Goal: Obtain resource: Download file/media

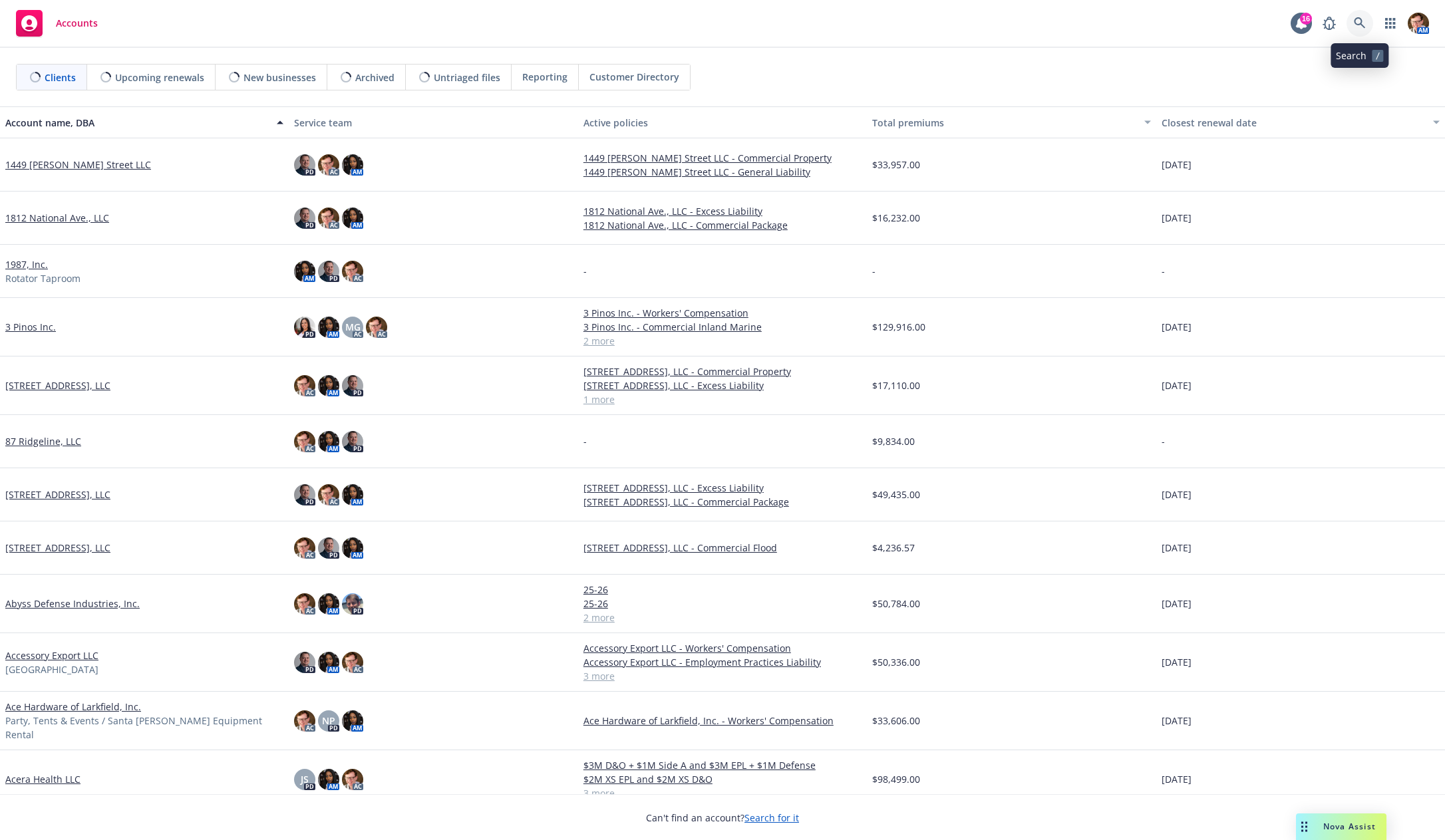
click at [1366, 26] on link at bounding box center [1359, 23] width 26 height 26
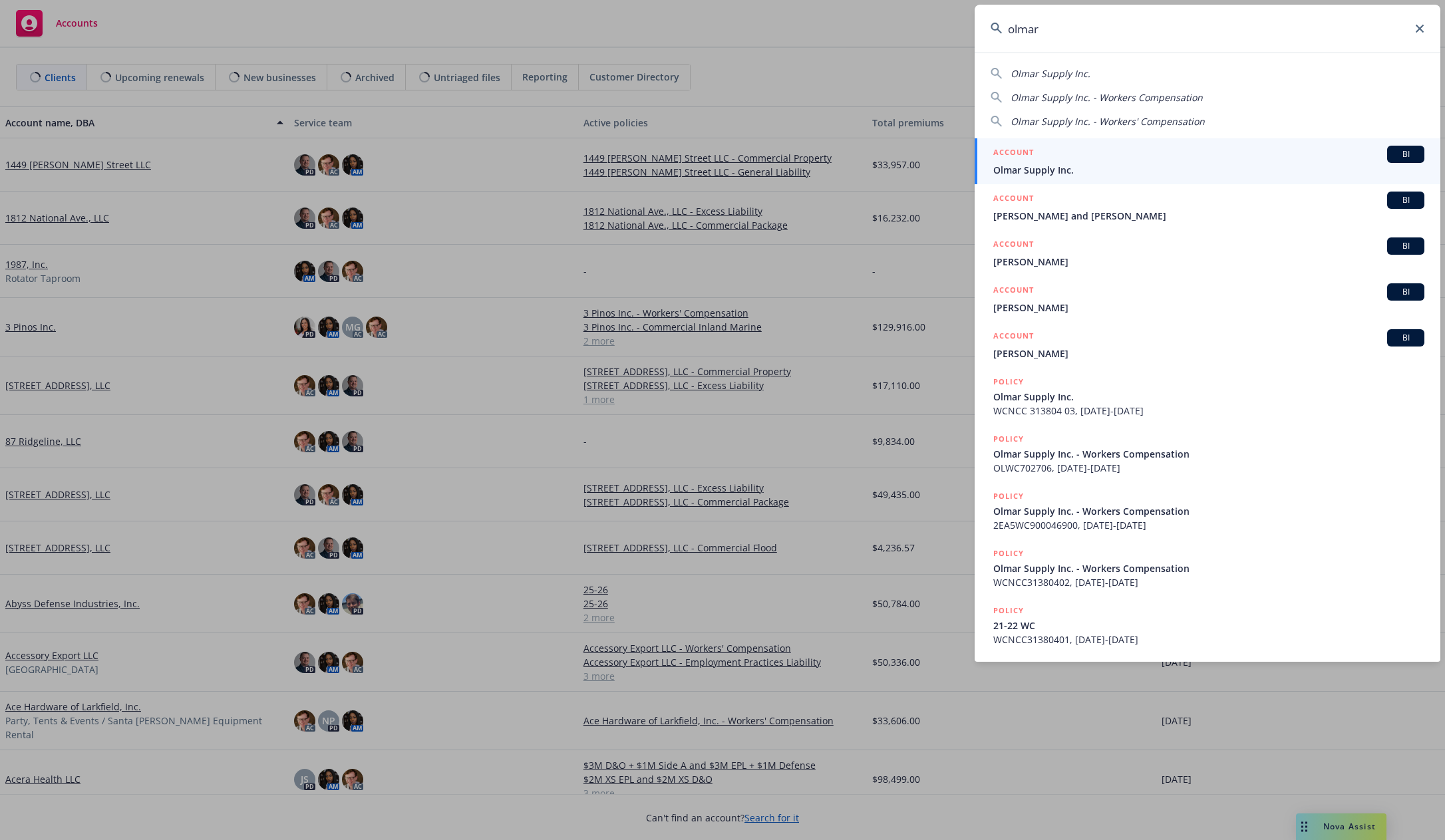
type input "olmar"
click at [1073, 167] on span "Olmar Supply Inc." at bounding box center [1208, 169] width 431 height 14
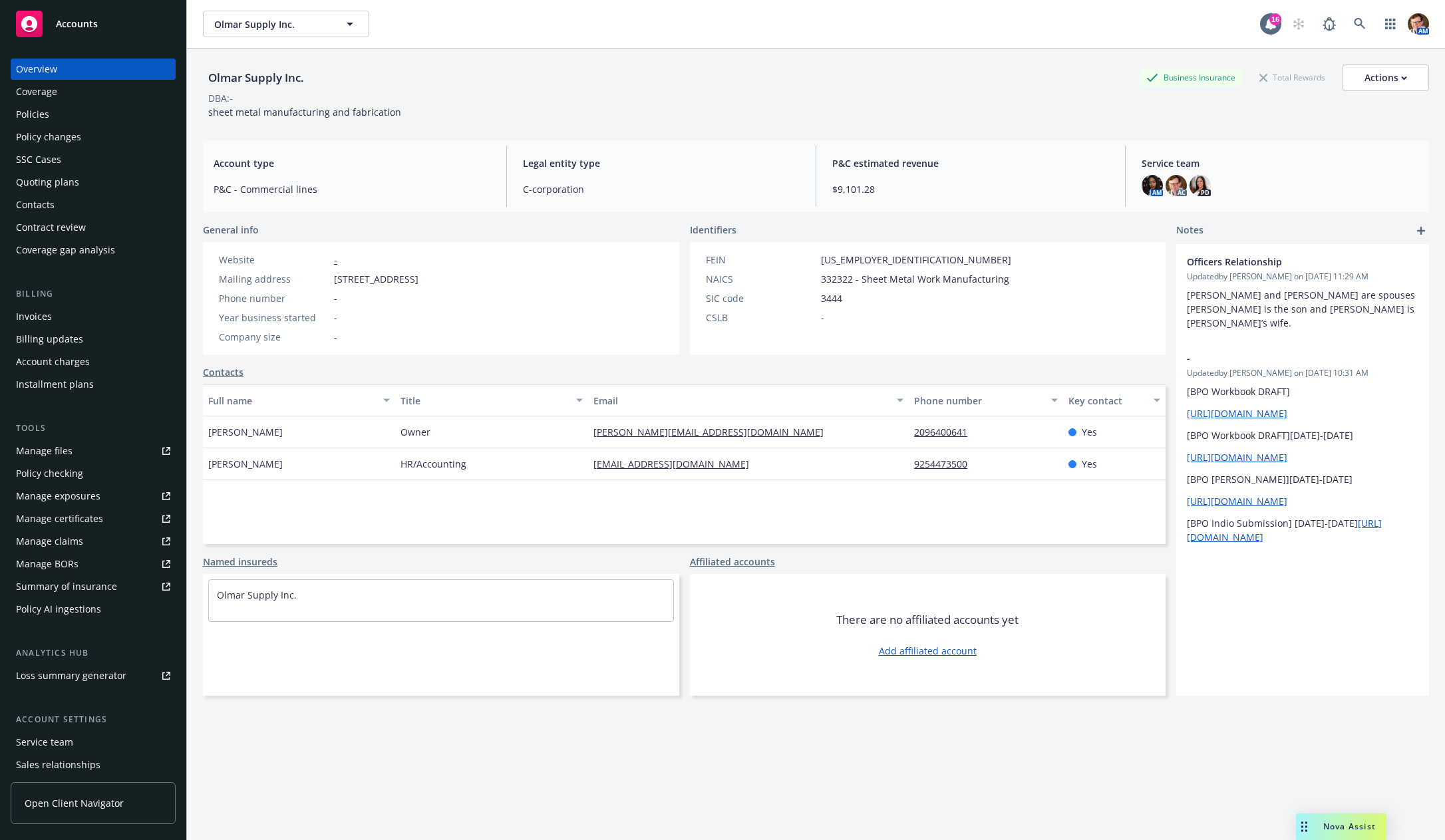
click at [65, 157] on div "SSC Cases" at bounding box center [94, 159] width 155 height 21
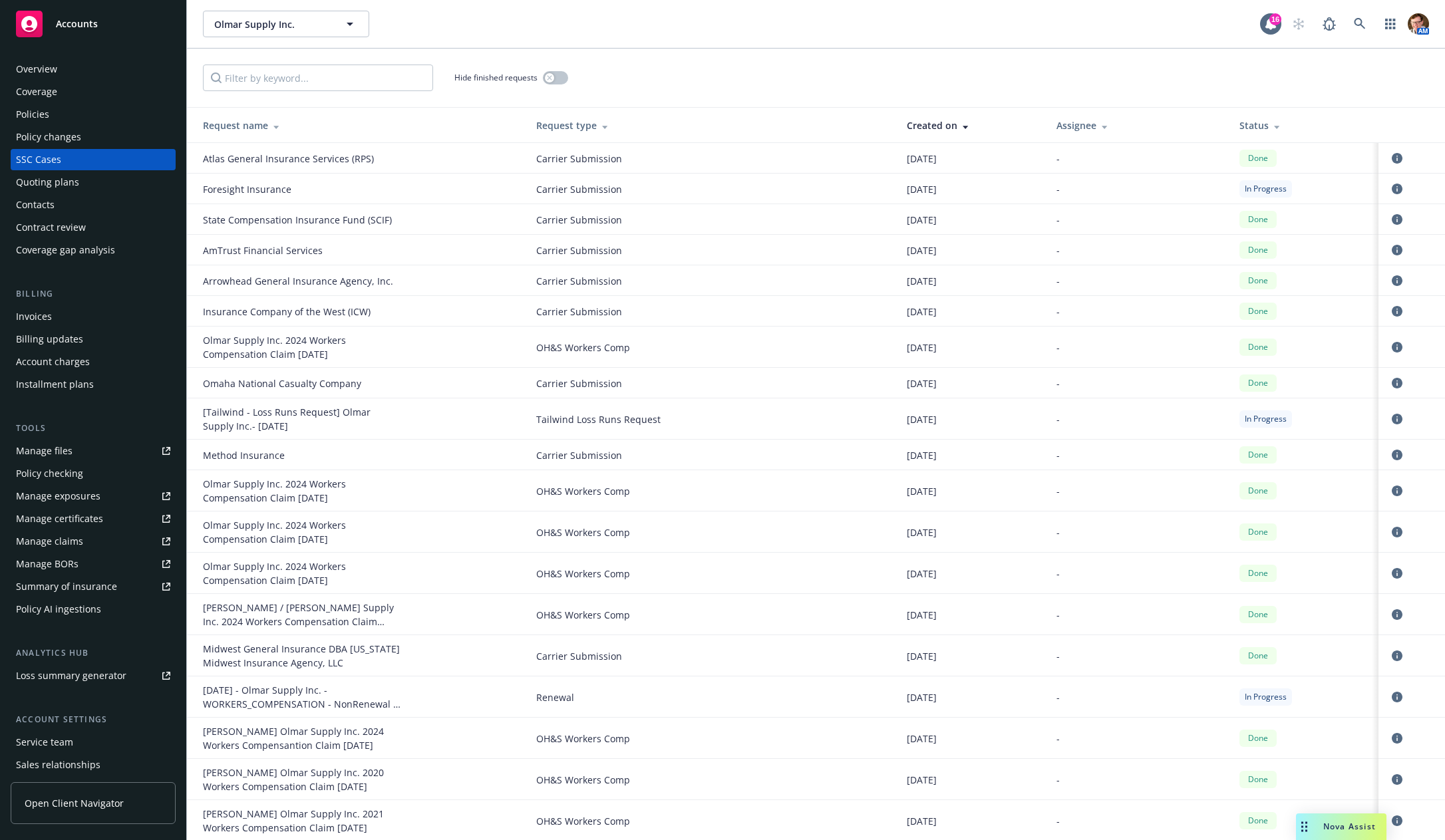
click at [65, 181] on div "Quoting plans" at bounding box center [47, 182] width 63 height 21
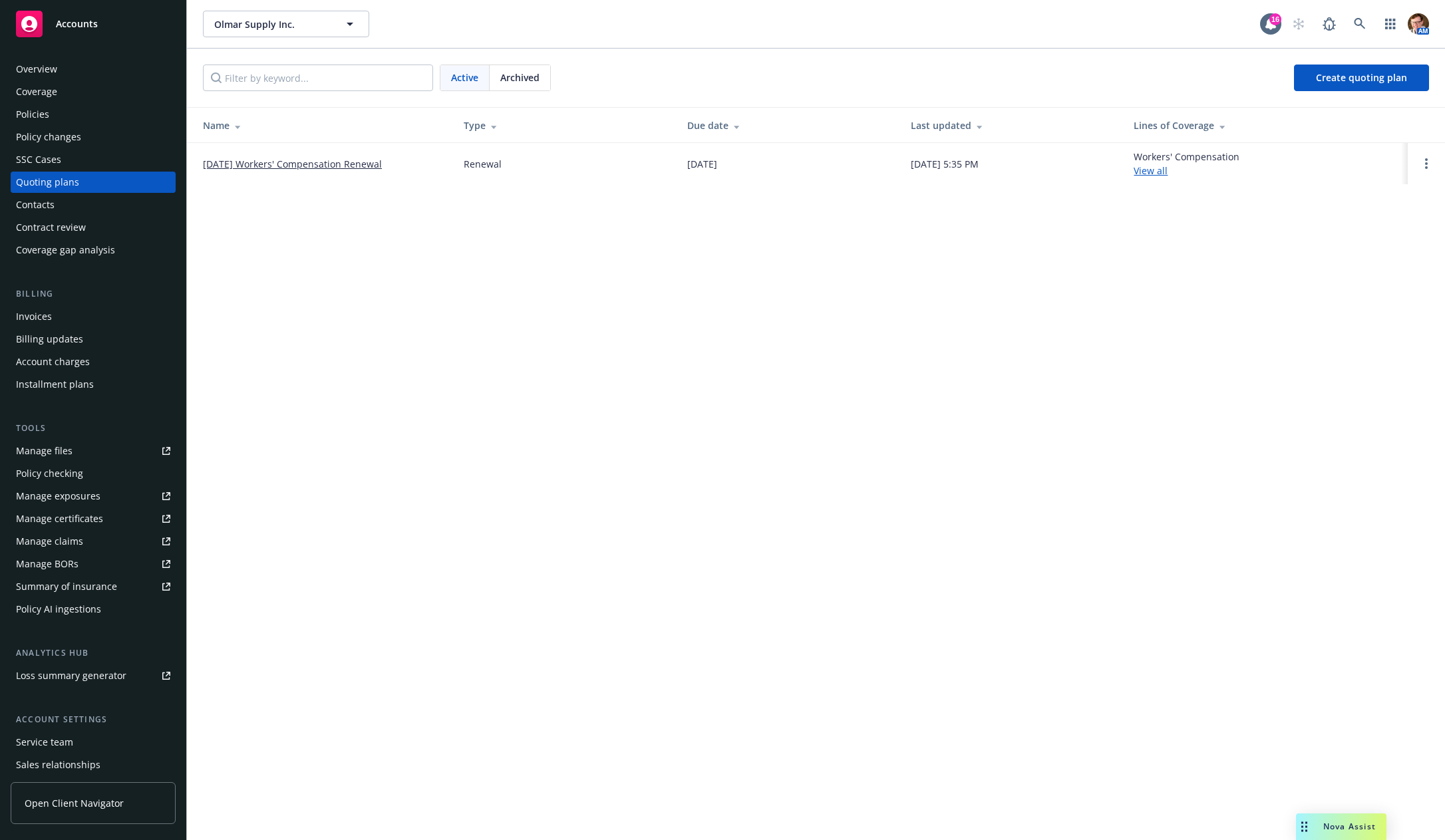
click at [270, 158] on link "10/01/25 Workers' Compensation Renewal" at bounding box center [292, 164] width 179 height 14
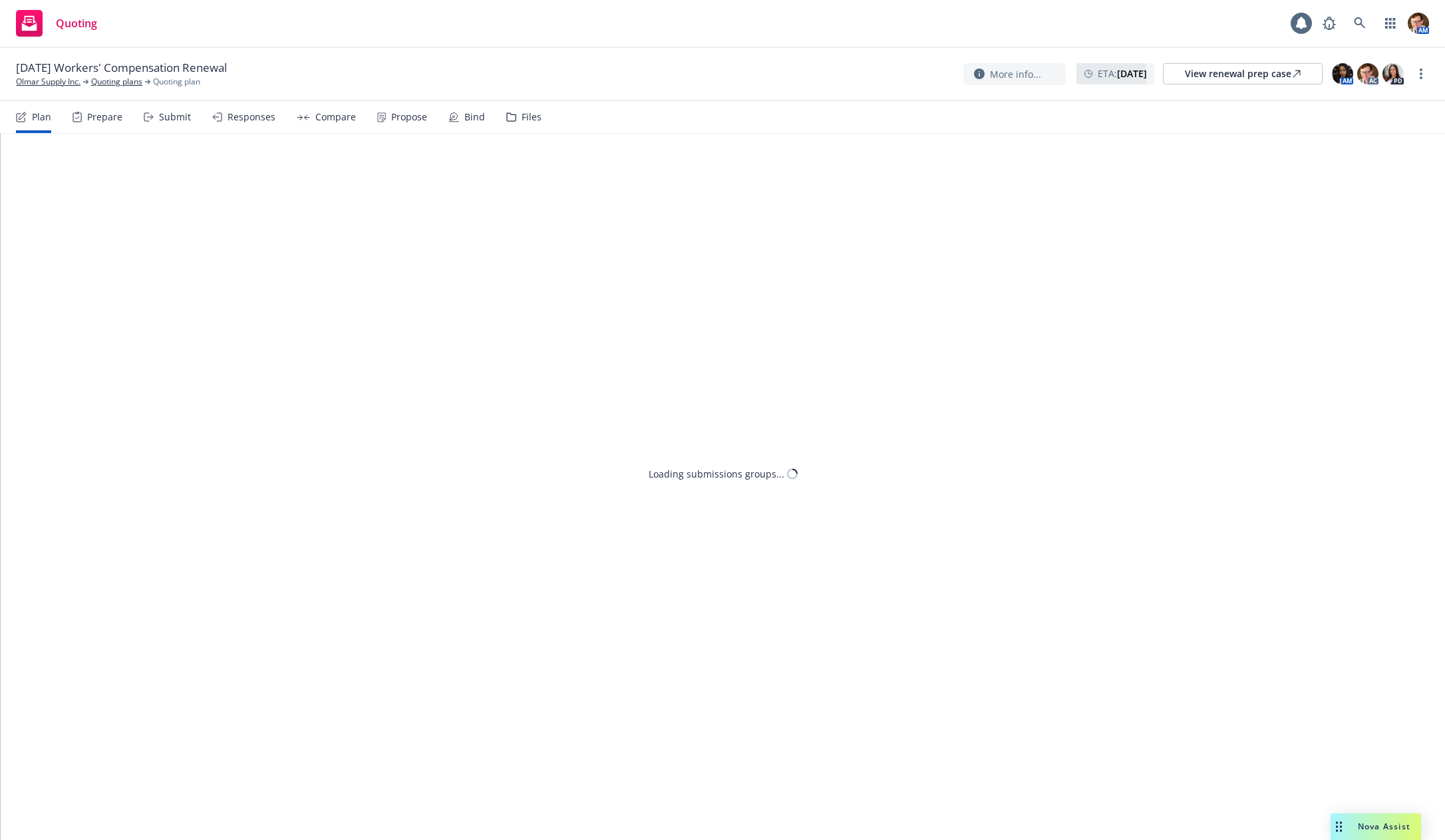
click at [321, 114] on div "Compare" at bounding box center [335, 117] width 41 height 11
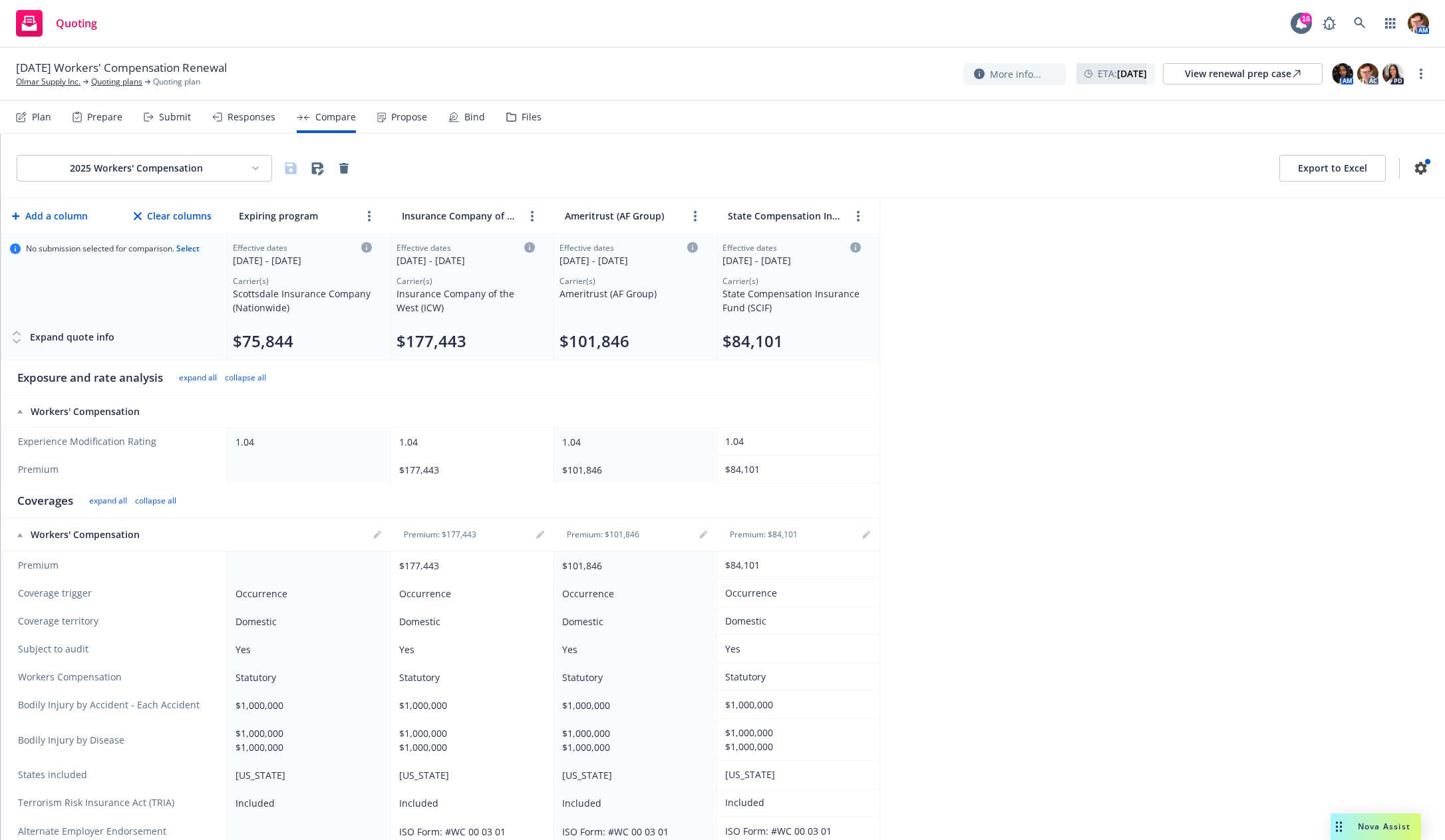
click at [255, 120] on div "Responses" at bounding box center [251, 117] width 48 height 11
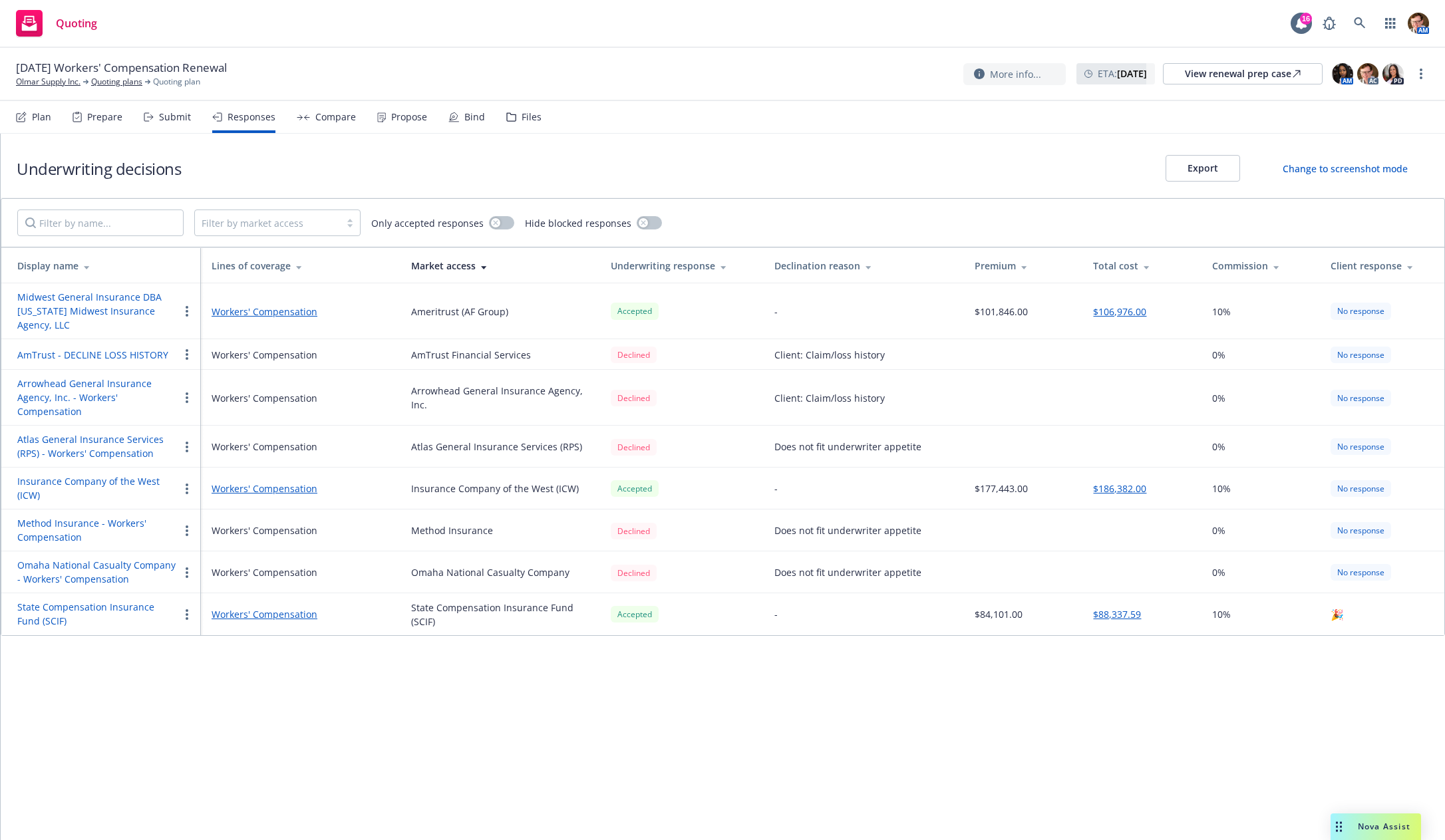
click at [412, 120] on div "Propose" at bounding box center [409, 117] width 36 height 11
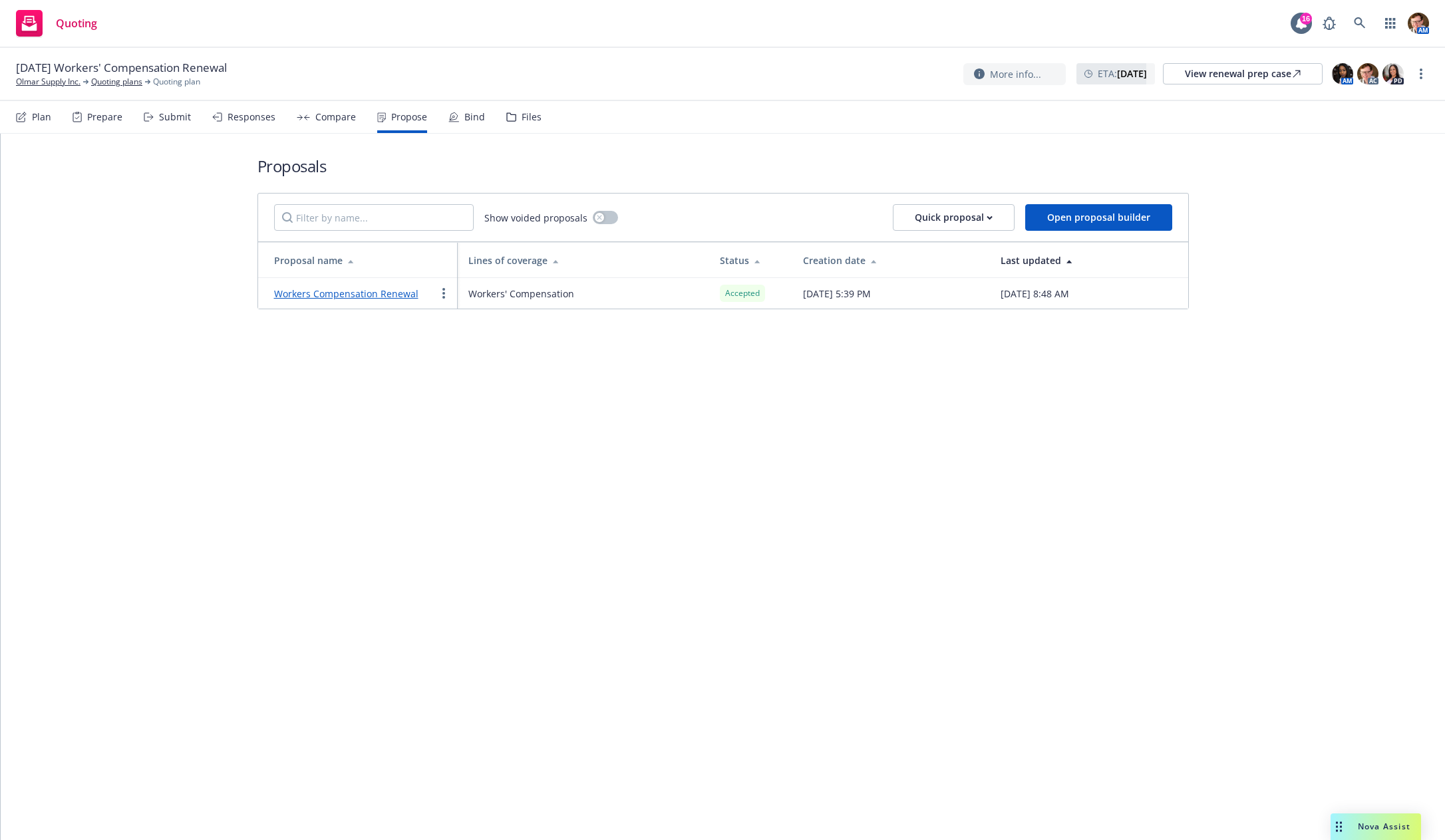
click at [338, 292] on link "Workers Compensation Renewal" at bounding box center [346, 293] width 144 height 13
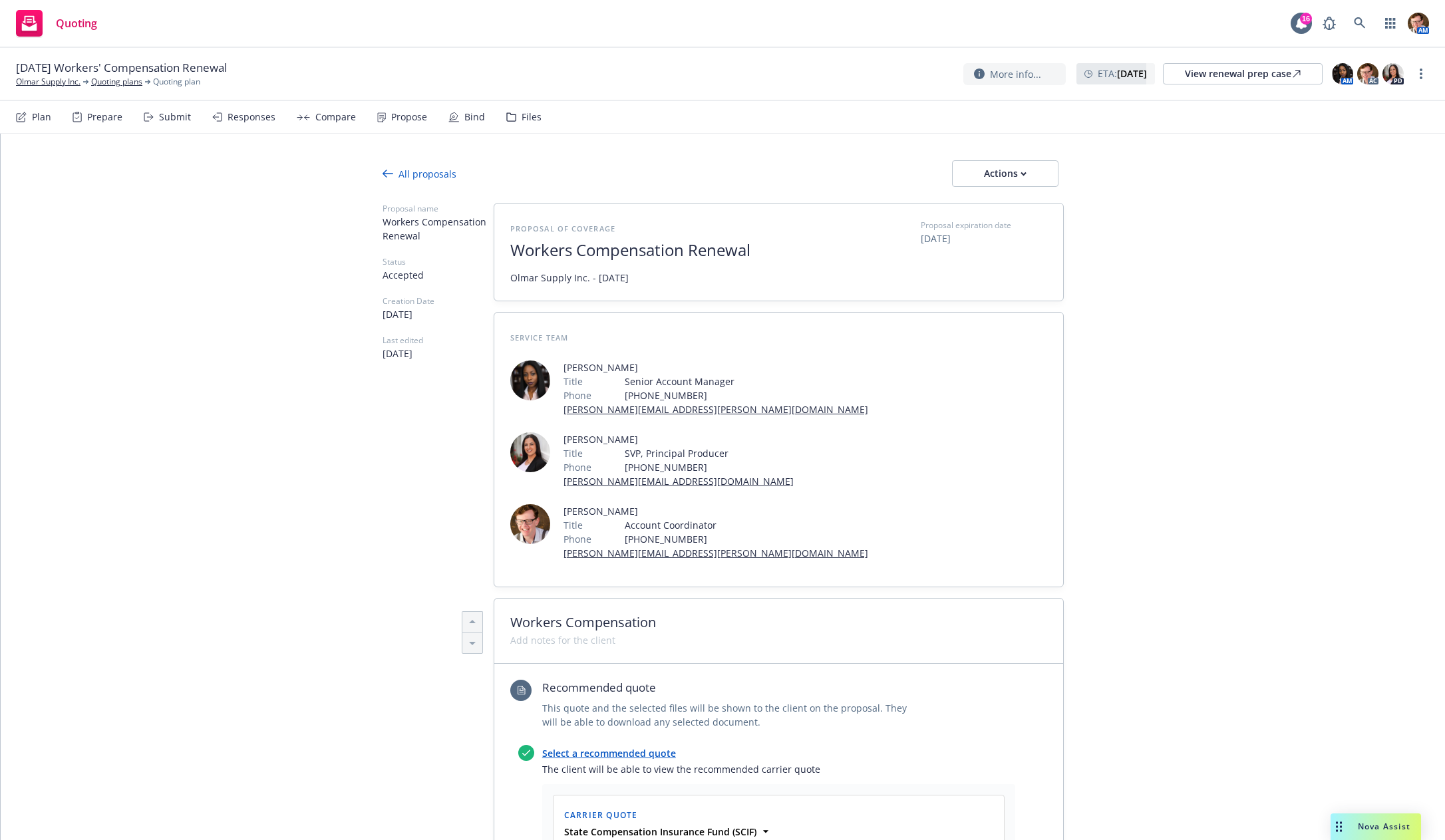
click at [247, 117] on div "Responses" at bounding box center [251, 117] width 48 height 11
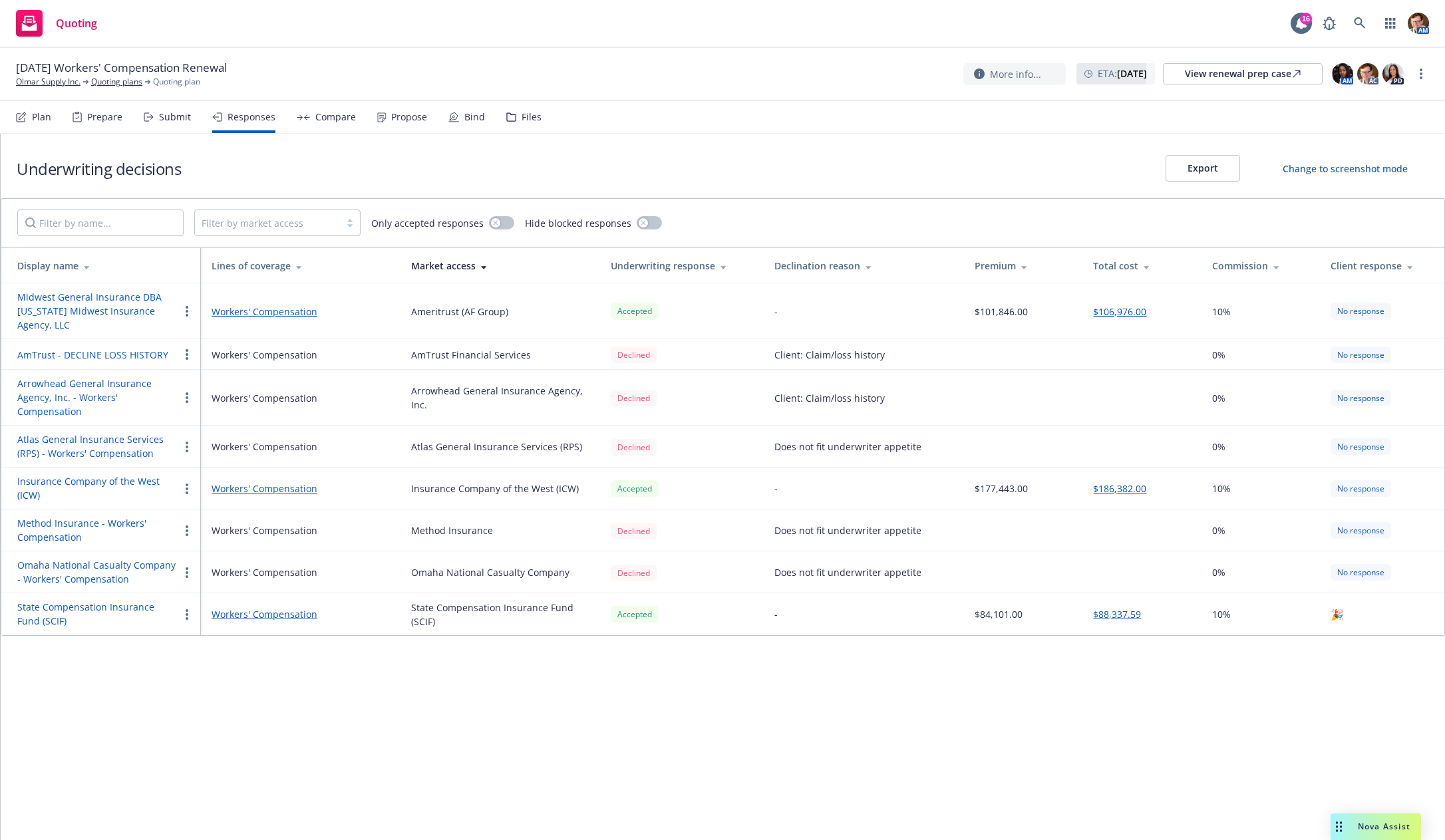
click at [319, 124] on div "Compare" at bounding box center [326, 117] width 59 height 32
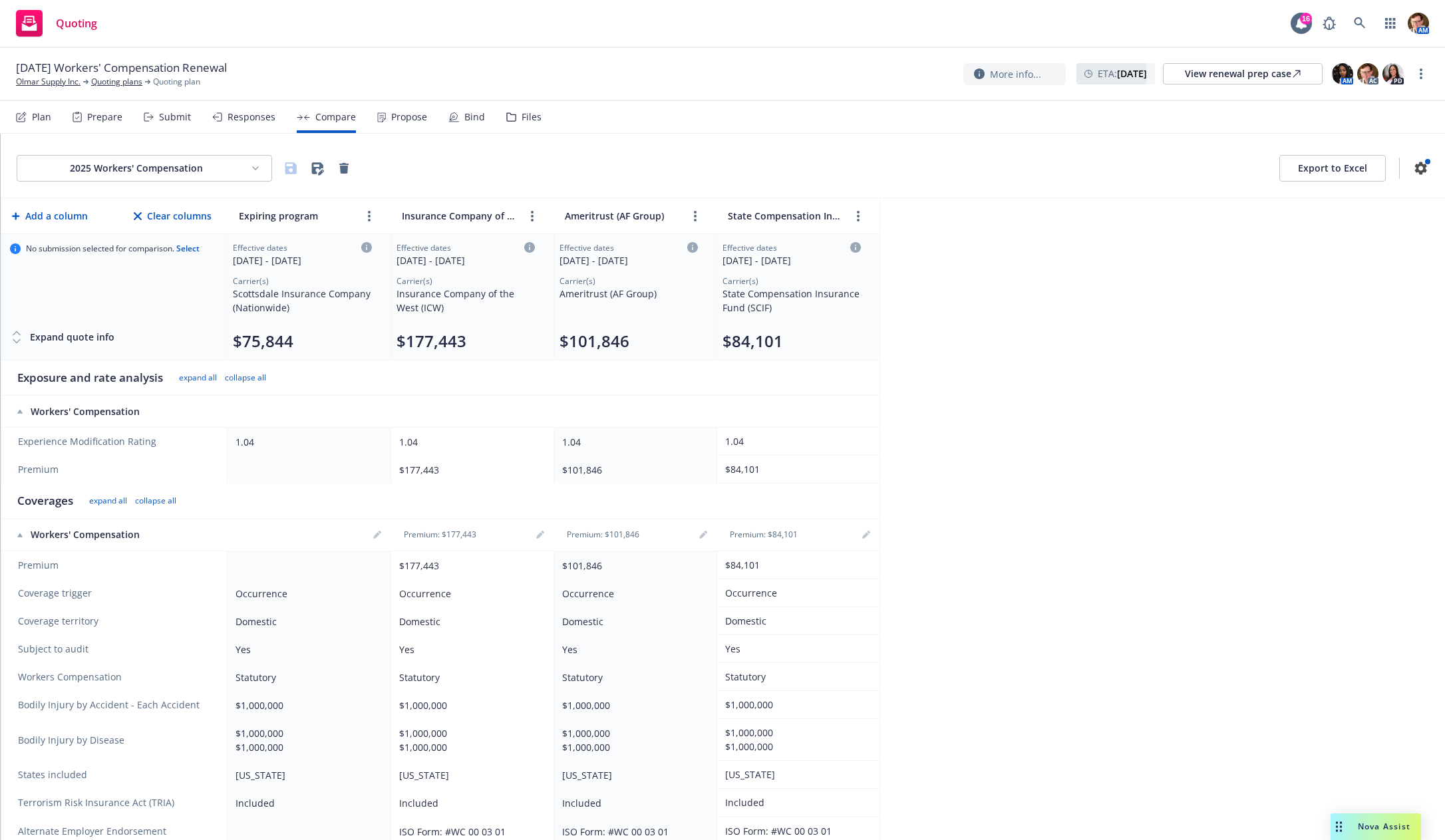
click at [235, 117] on div "Responses" at bounding box center [251, 117] width 48 height 11
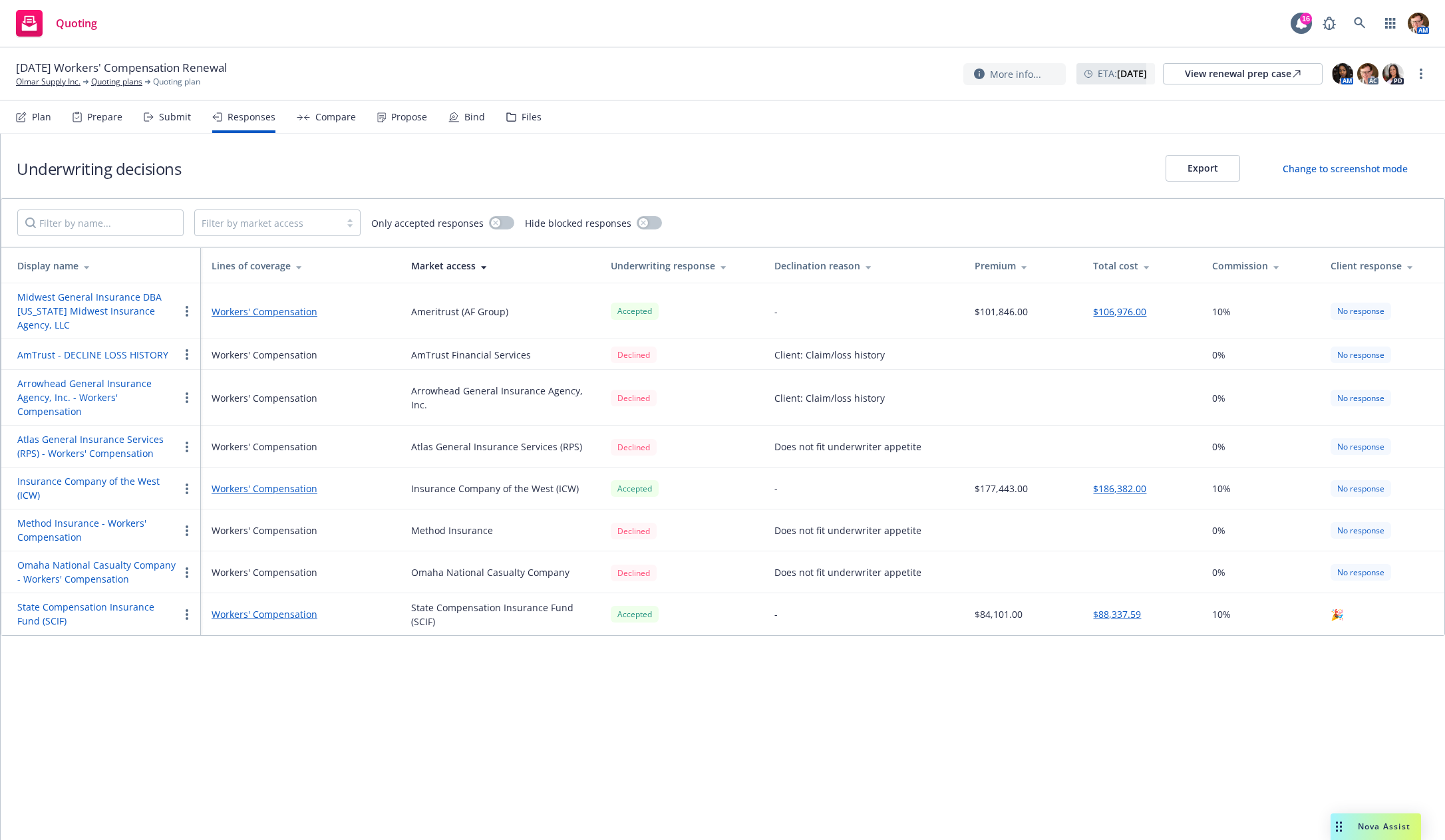
click at [66, 605] on button "State Compensation Insurance Fund (SCIF)" at bounding box center [98, 613] width 161 height 28
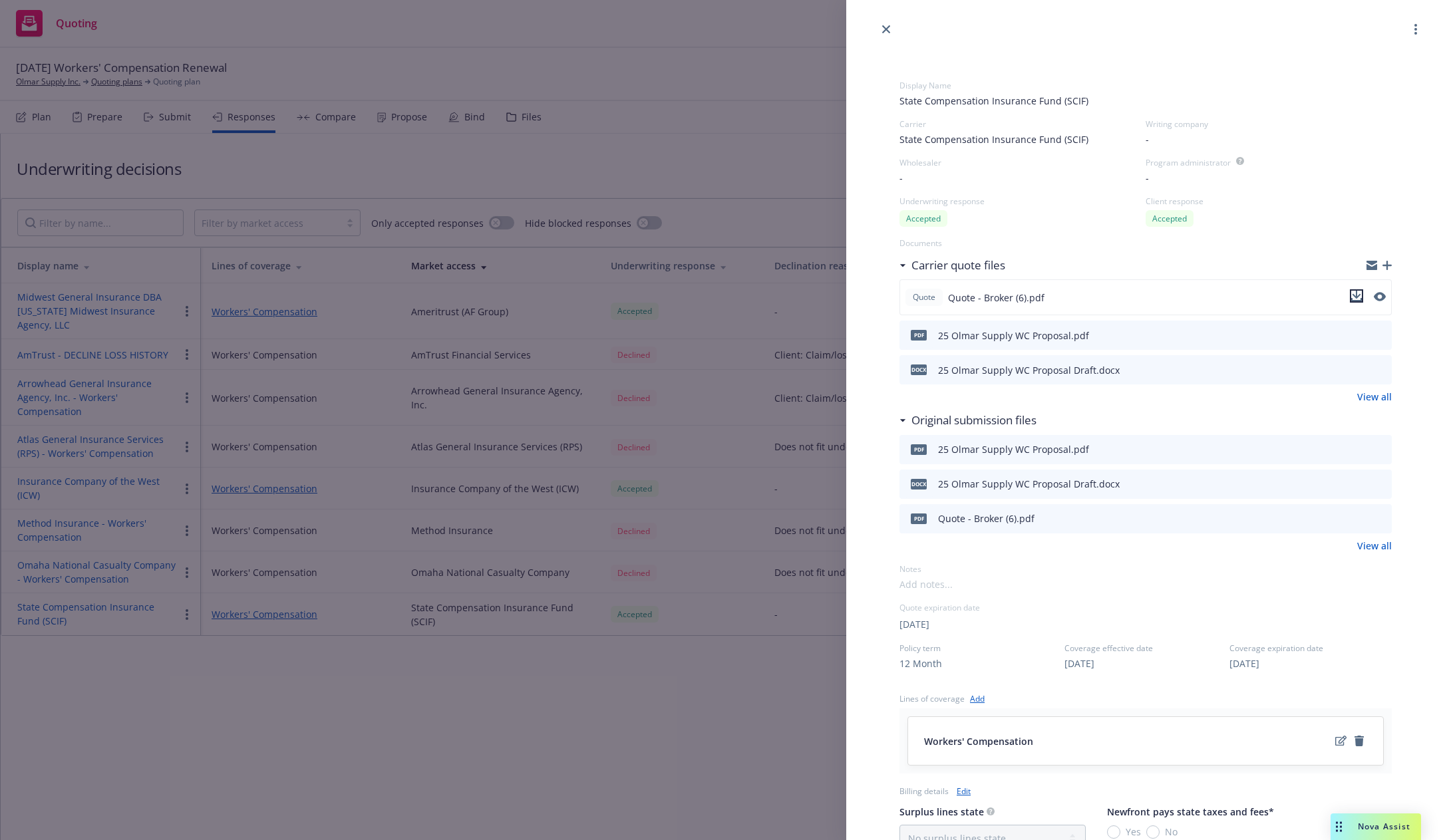
click at [1351, 291] on icon "download file" at bounding box center [1356, 296] width 11 height 11
click at [465, 77] on div "Display Name State Compensation Insurance Fund (SCIF) Carrier State Compensatio…" at bounding box center [722, 420] width 1445 height 840
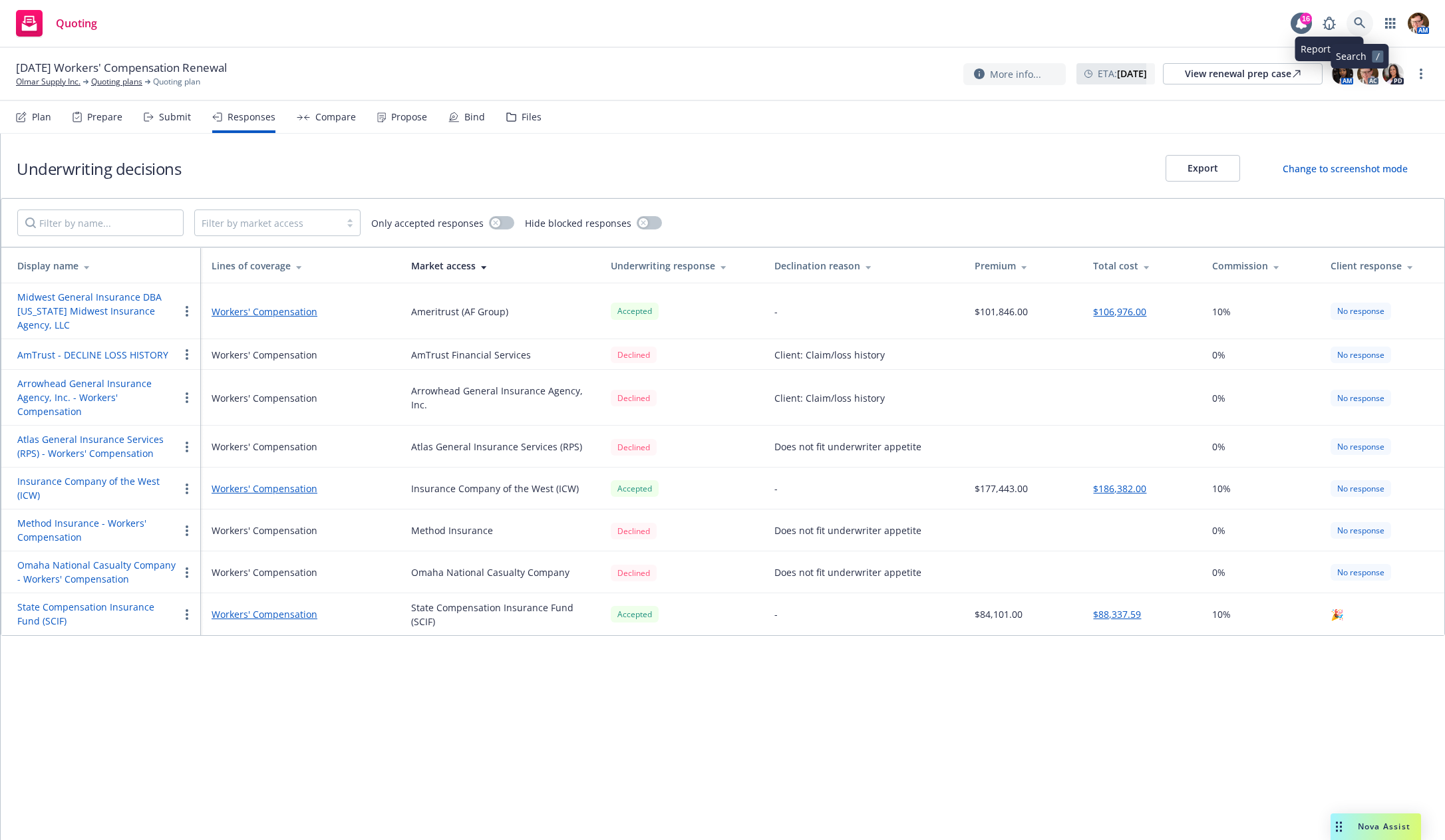
click at [1356, 24] on icon at bounding box center [1360, 24] width 12 height 12
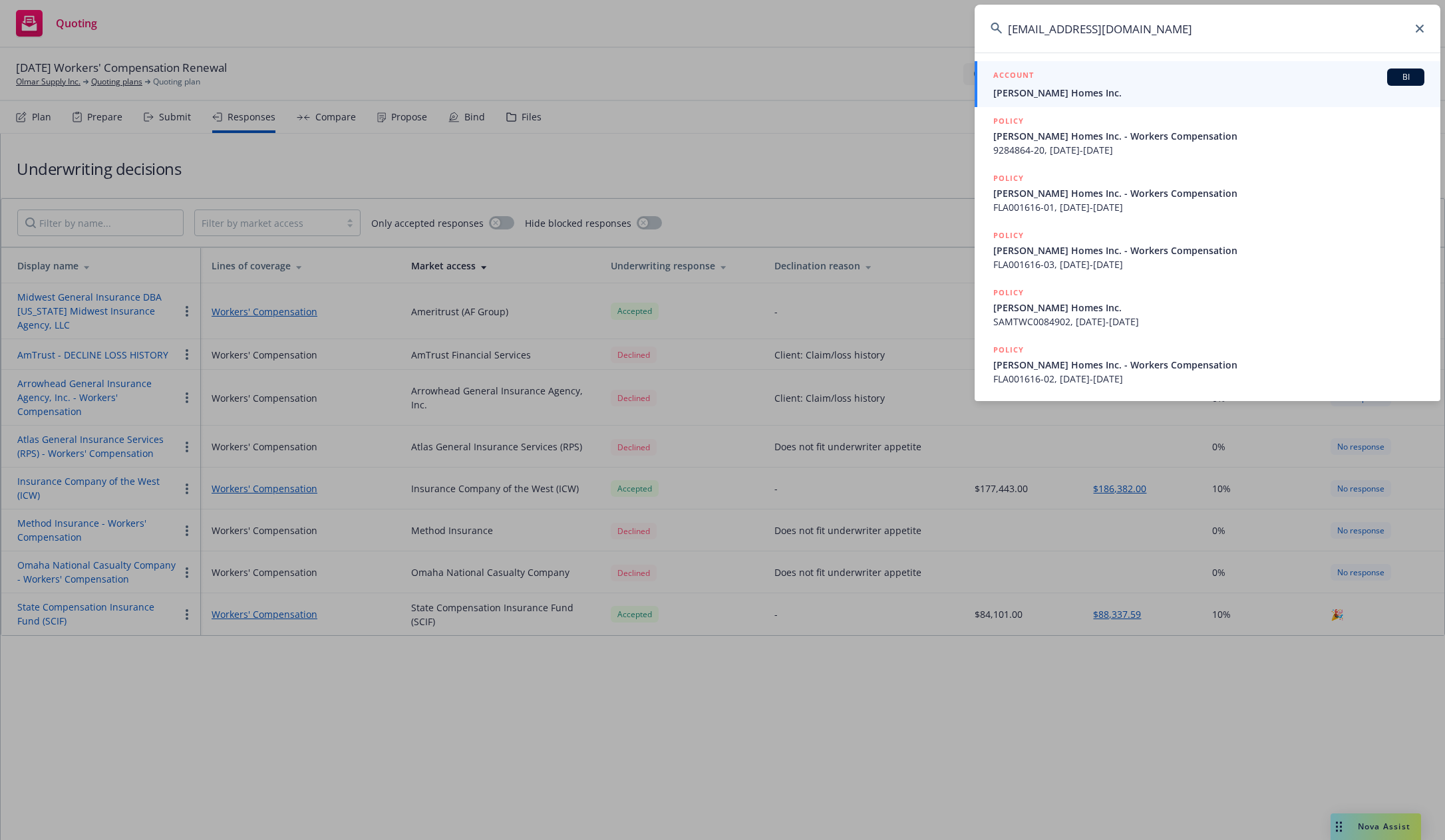
type input "mmarovich@comcast.net"
click at [1135, 91] on span "[PERSON_NAME] Homes Inc." at bounding box center [1208, 93] width 431 height 14
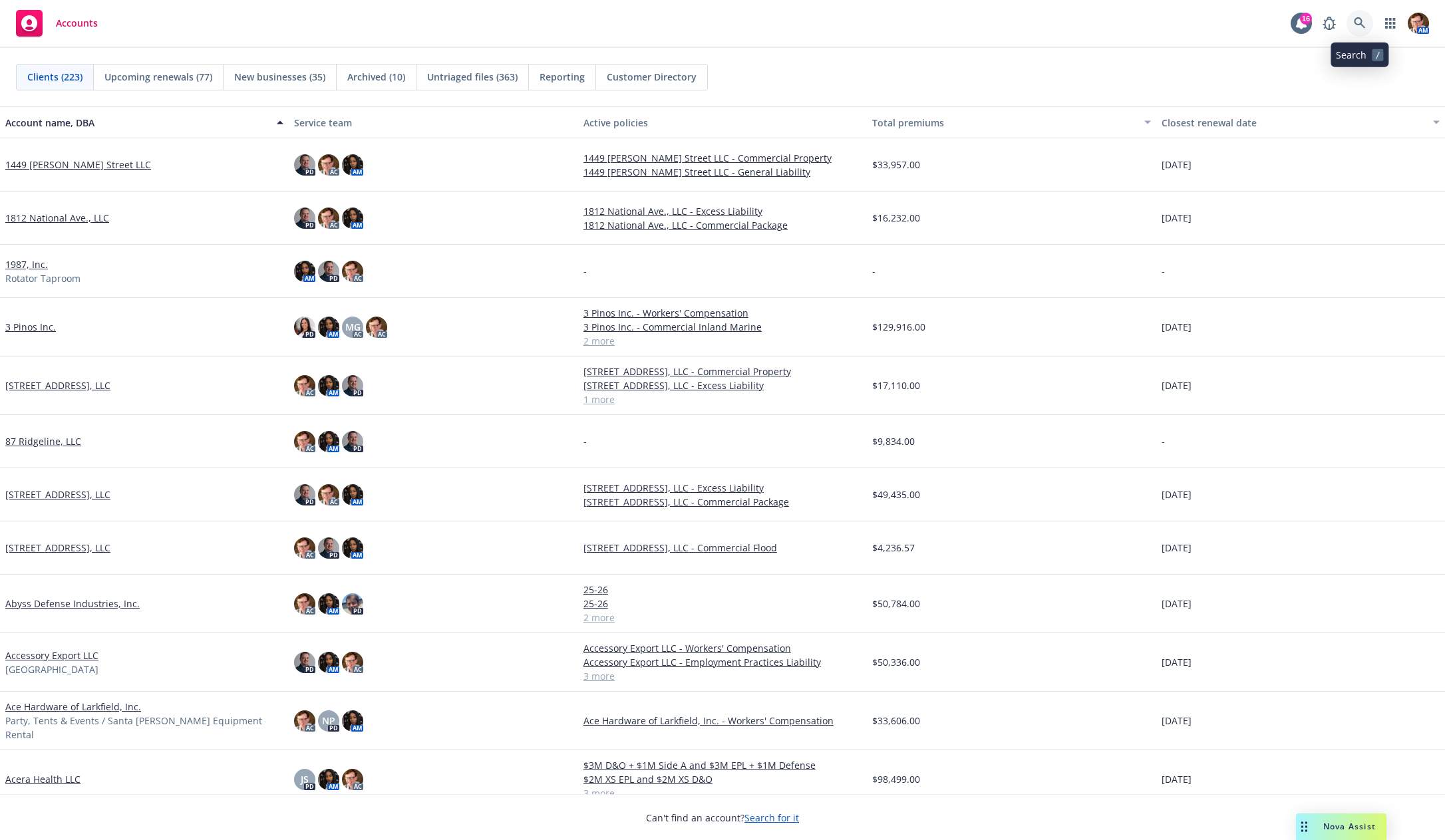
click at [1351, 24] on link at bounding box center [1359, 23] width 26 height 26
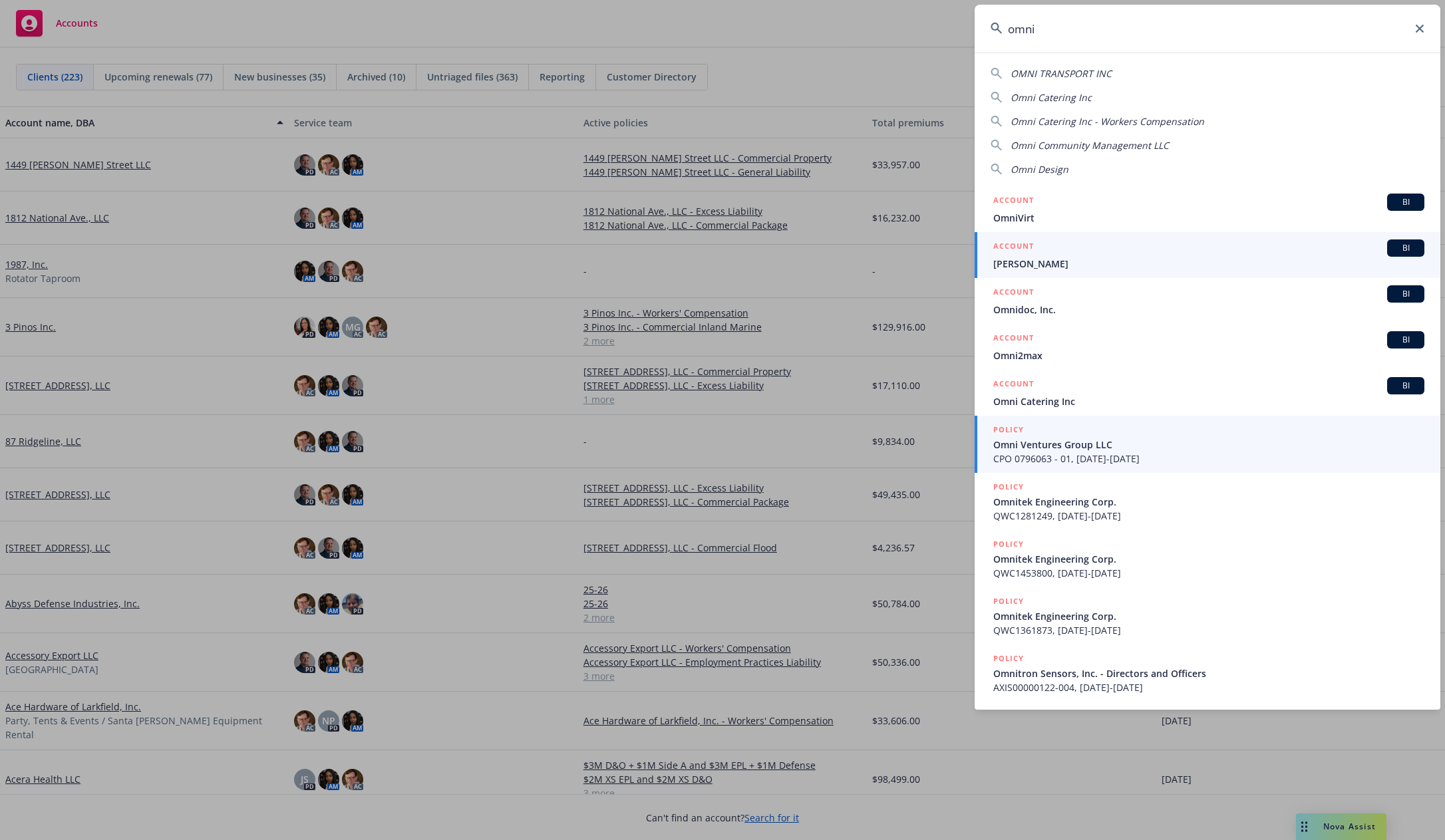
type input "omni"
click at [1099, 444] on span "Omni Ventures Group LLC" at bounding box center [1208, 444] width 431 height 14
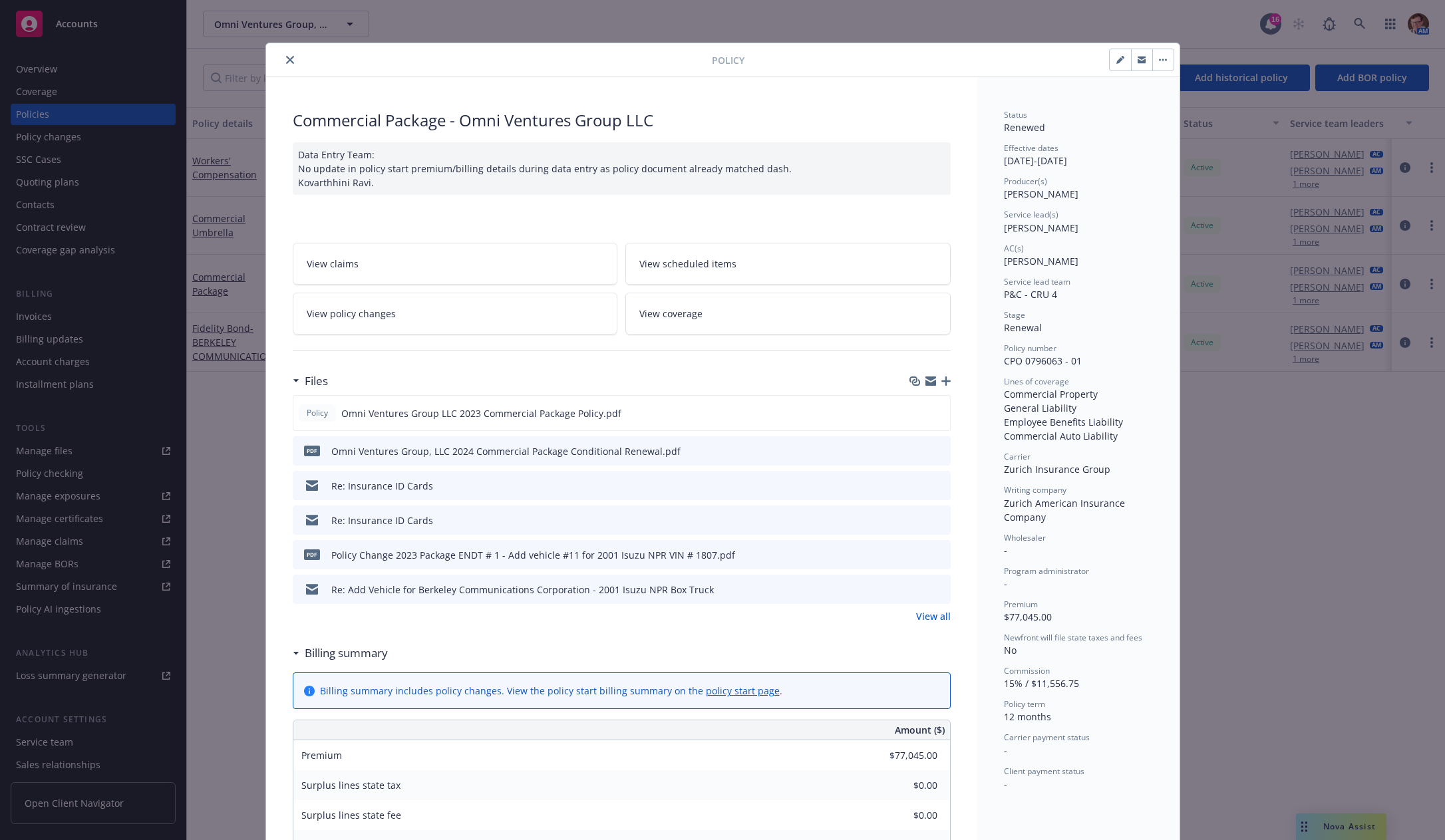
click at [286, 60] on icon "close" at bounding box center [290, 60] width 8 height 8
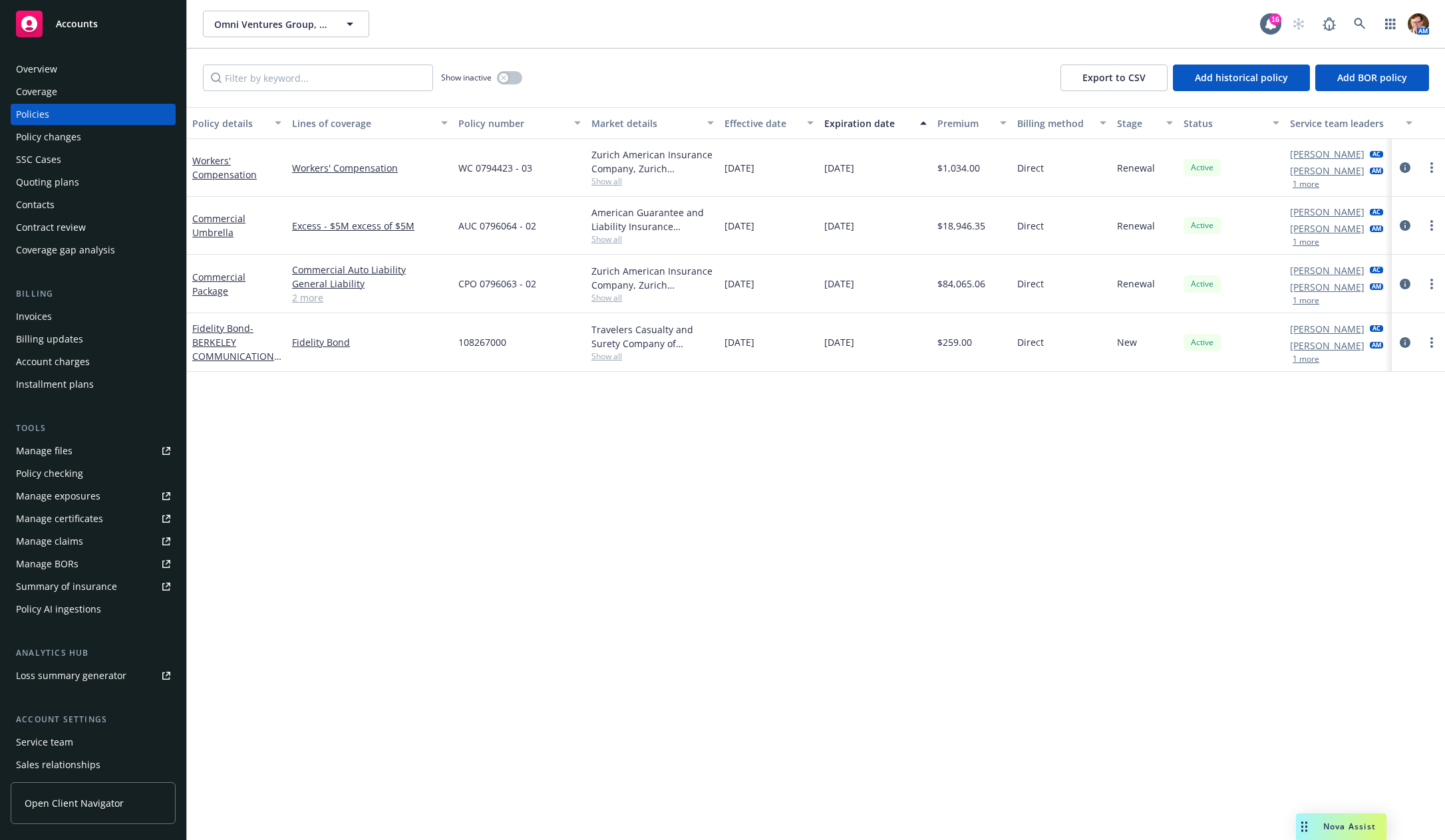
click at [64, 167] on div "SSC Cases" at bounding box center [94, 159] width 155 height 21
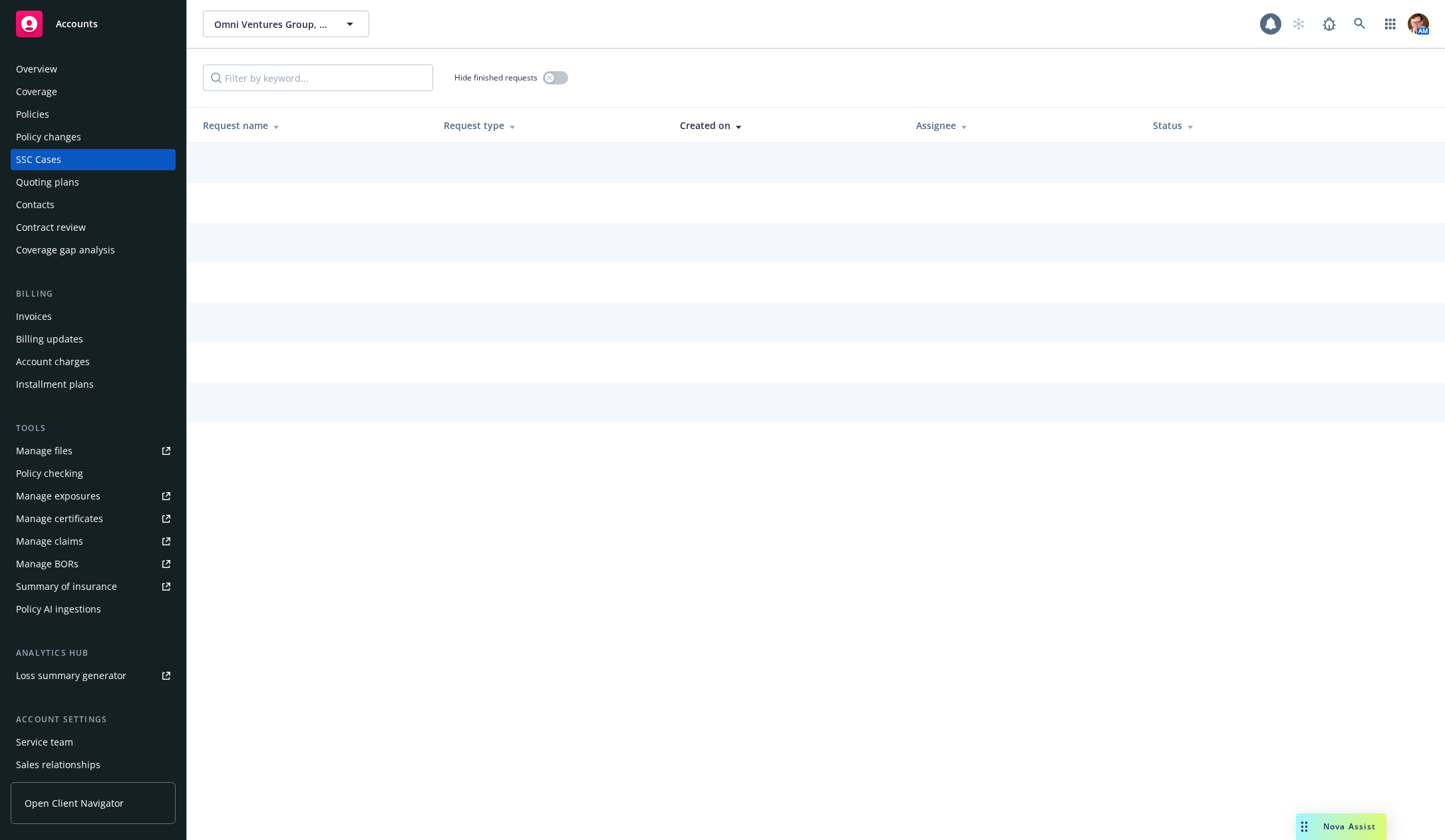
click at [56, 179] on div "Quoting plans" at bounding box center [47, 182] width 63 height 21
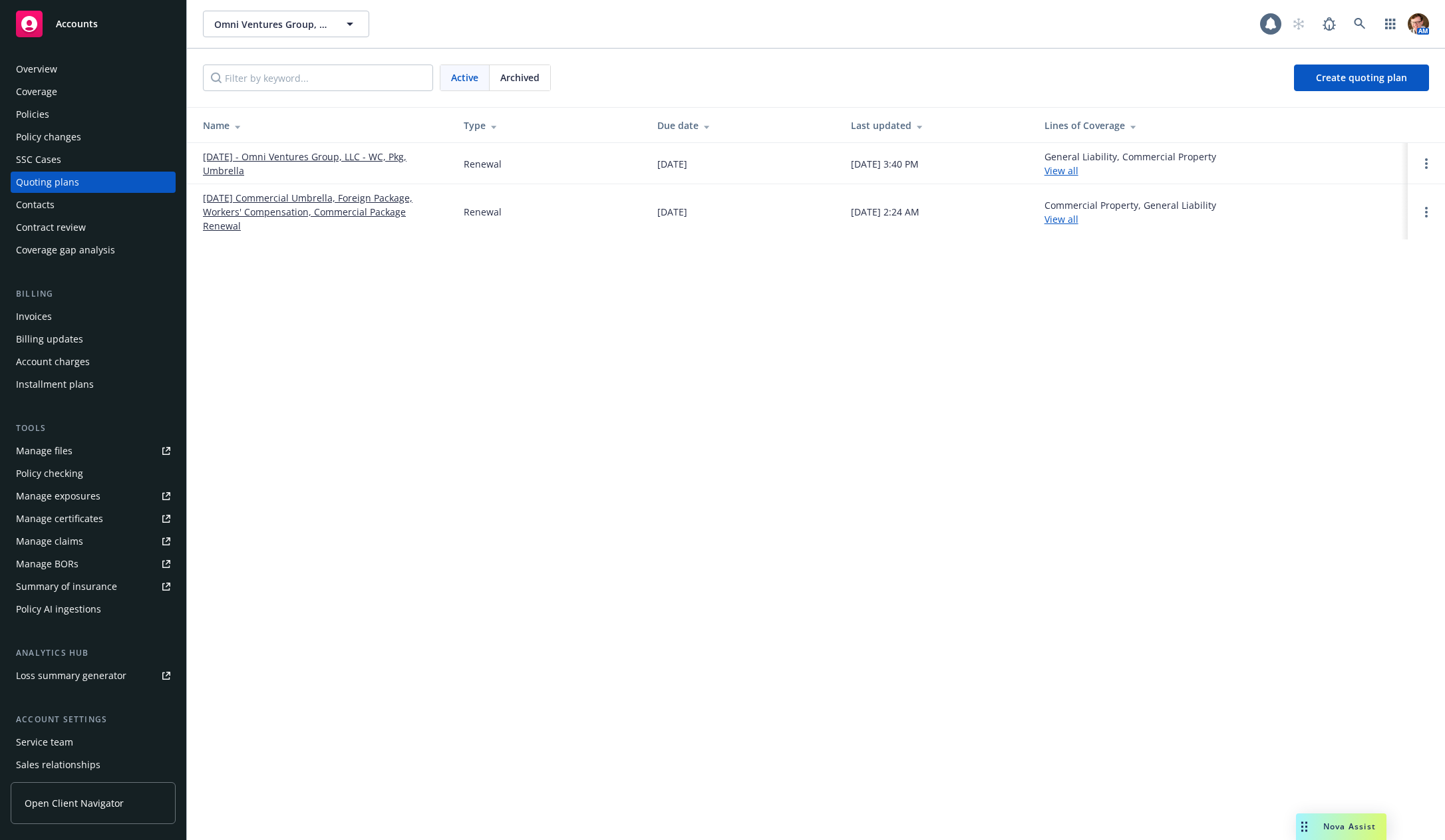
click at [354, 159] on link "10/01/25 - Omni Ventures Group, LLC - WC, Pkg, Umbrella" at bounding box center [322, 163] width 239 height 28
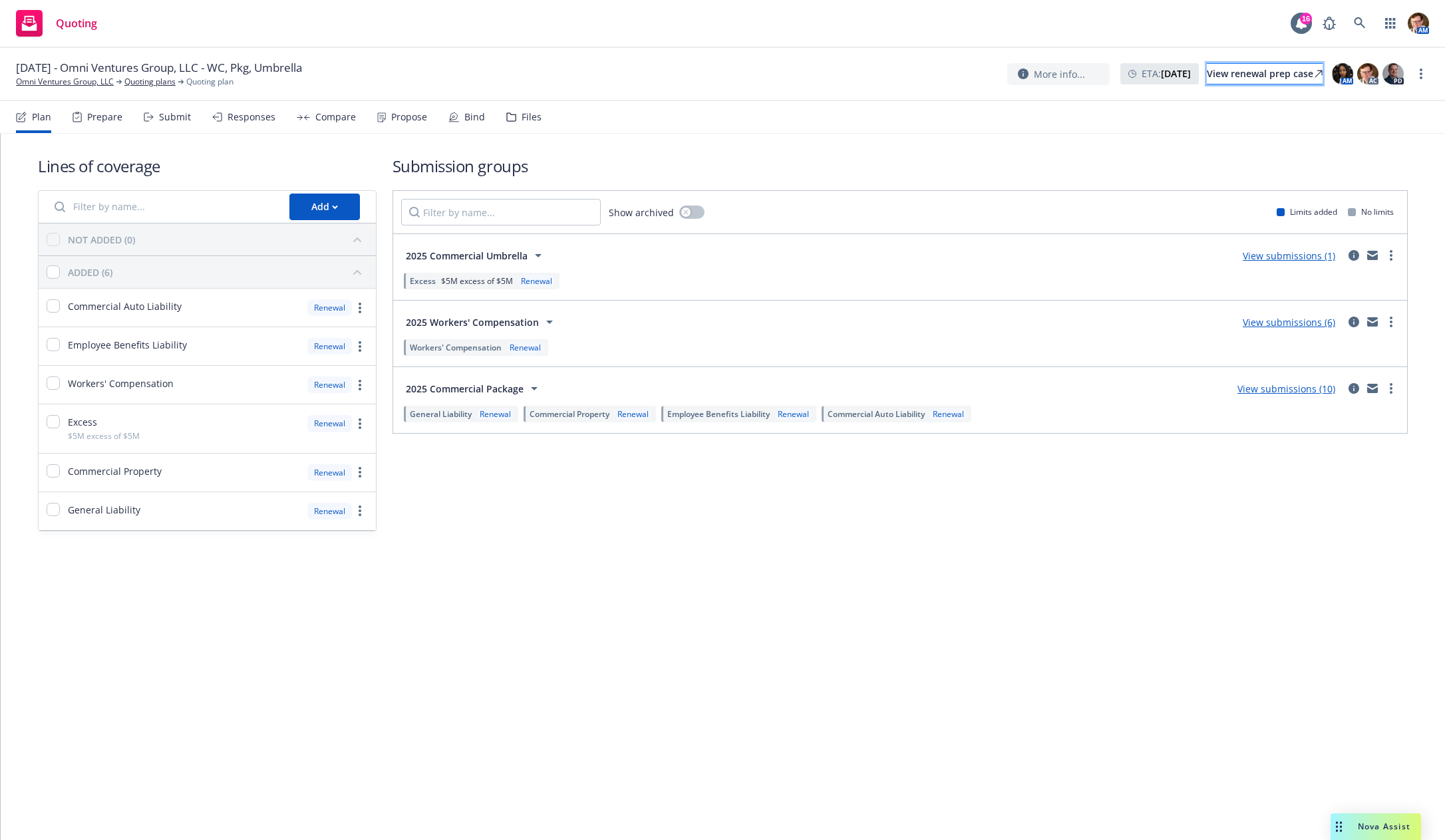
click at [1206, 74] on link "View renewal prep case" at bounding box center [1264, 73] width 116 height 21
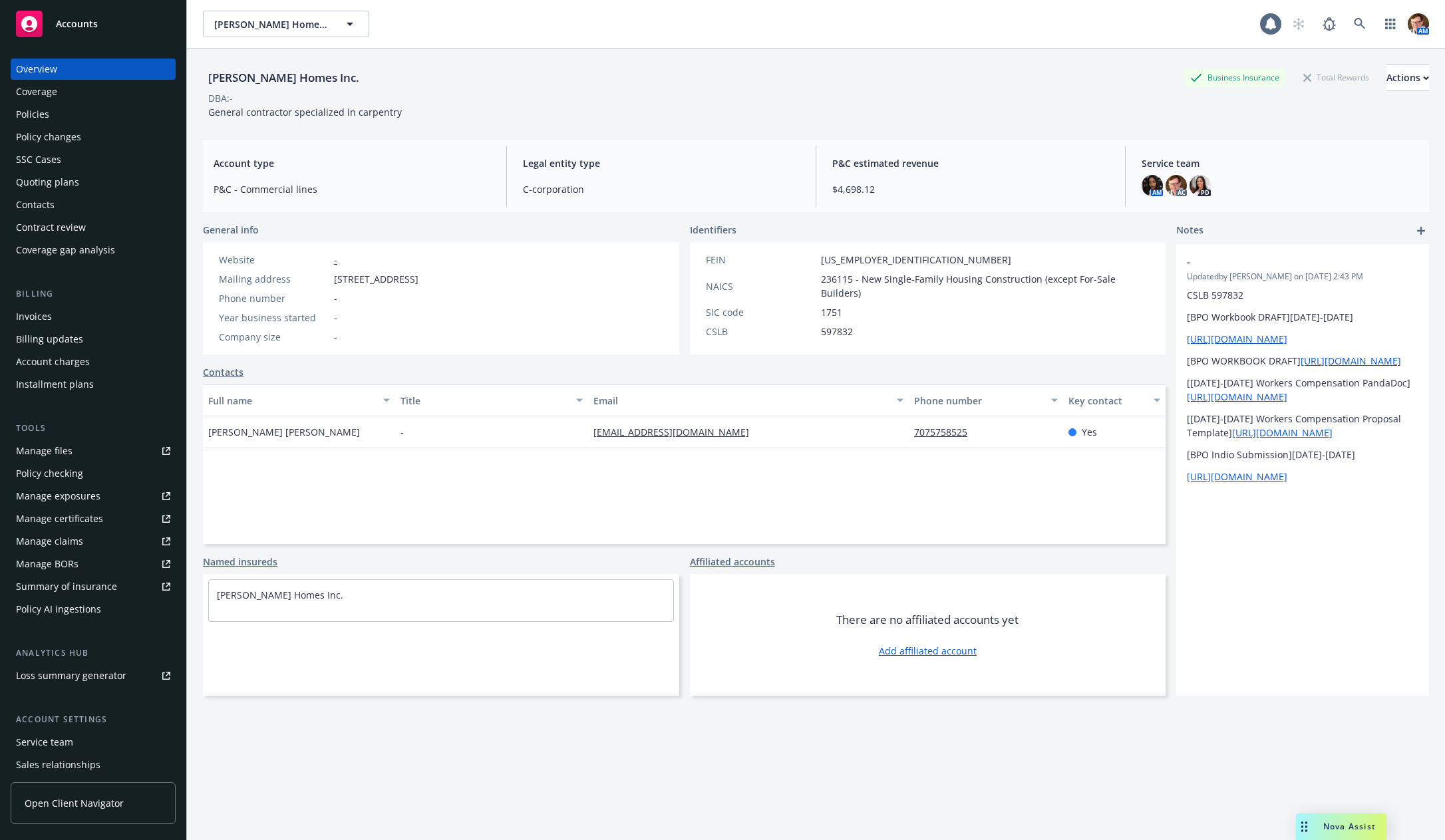
click at [56, 159] on div "SSC Cases" at bounding box center [39, 159] width 45 height 21
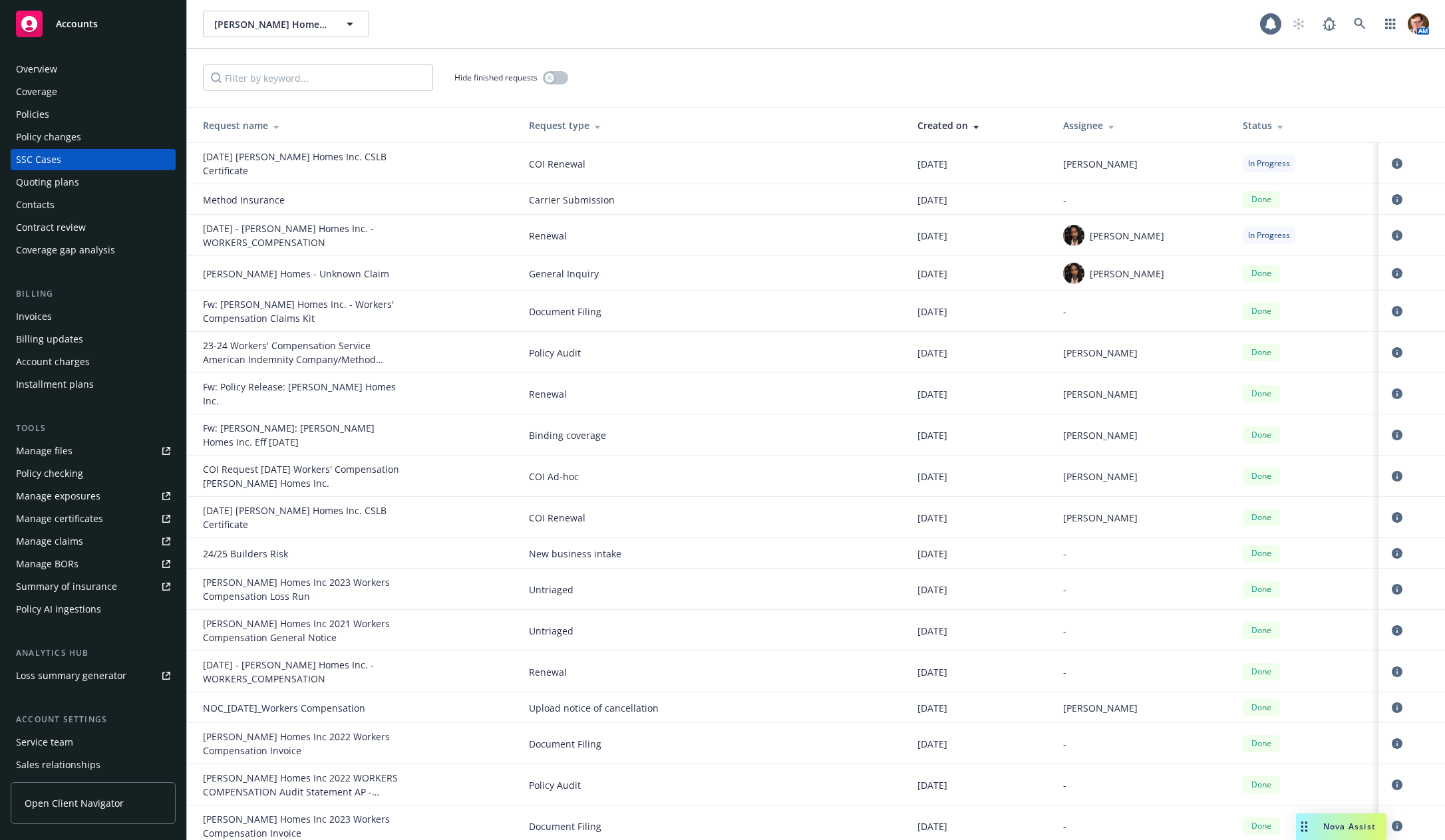
click at [60, 186] on div "Quoting plans" at bounding box center [47, 182] width 63 height 21
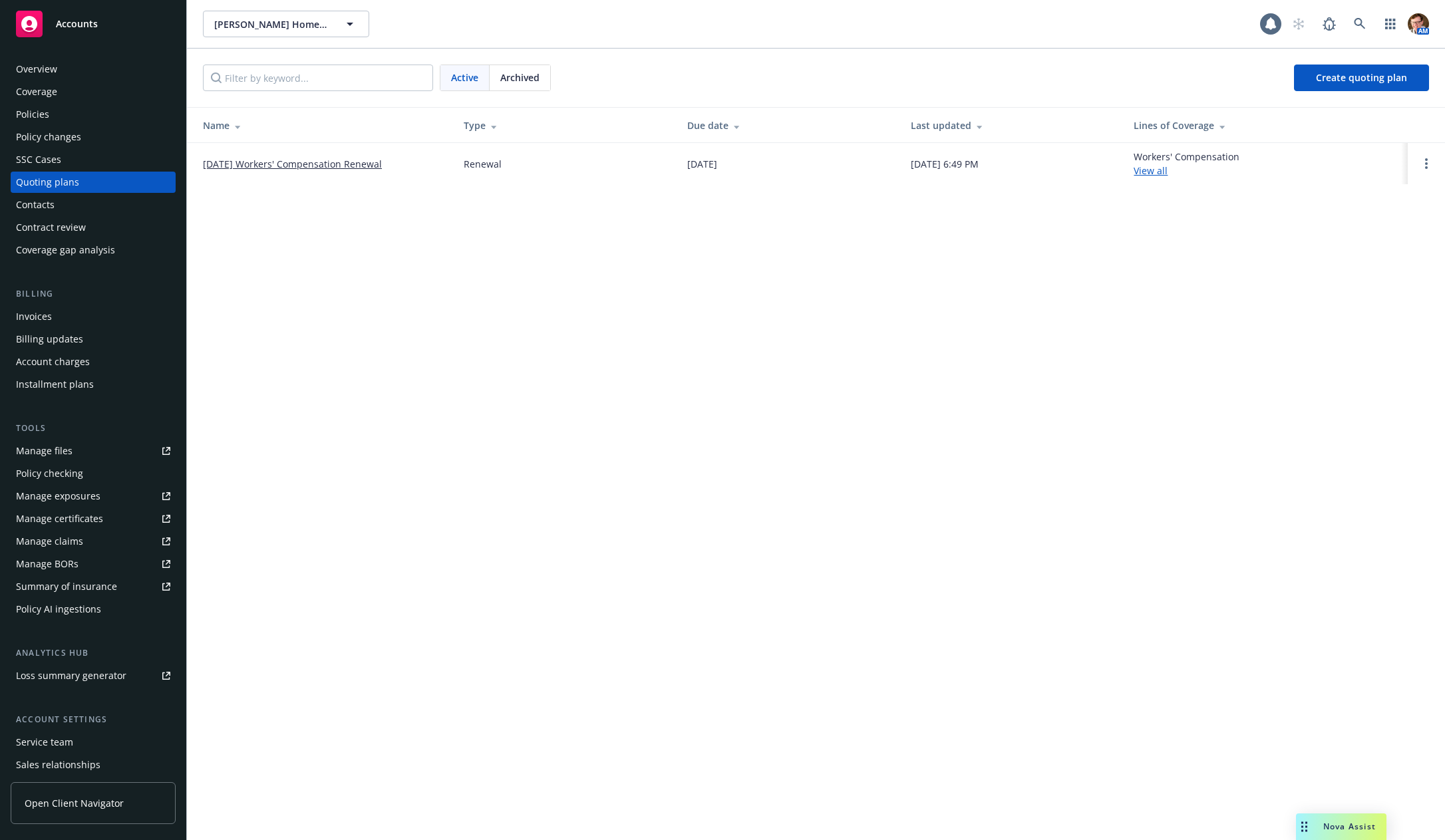
click at [249, 162] on link "[DATE] Workers' Compensation Renewal" at bounding box center [292, 164] width 179 height 14
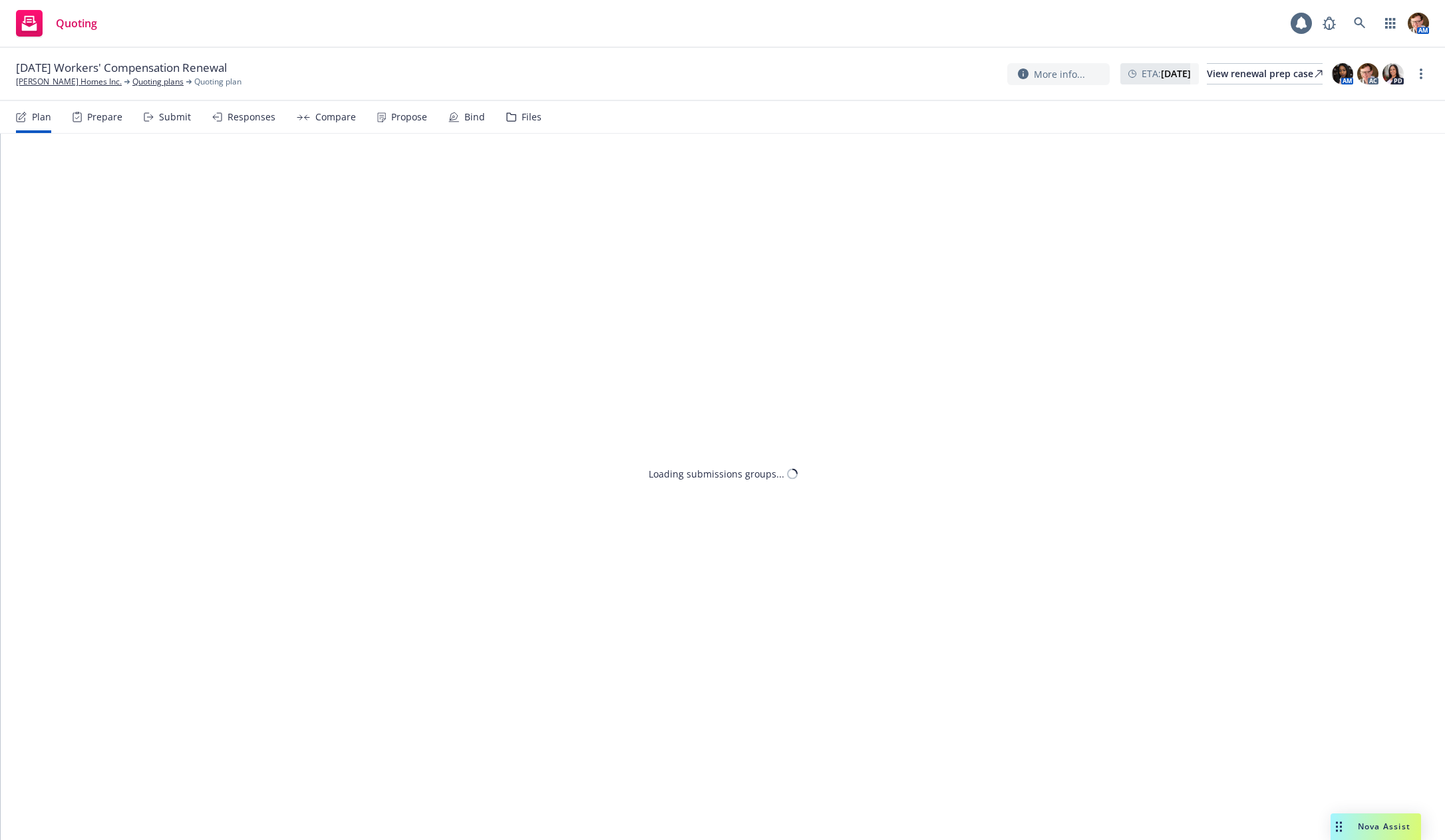
click at [381, 117] on div "Propose" at bounding box center [402, 117] width 50 height 32
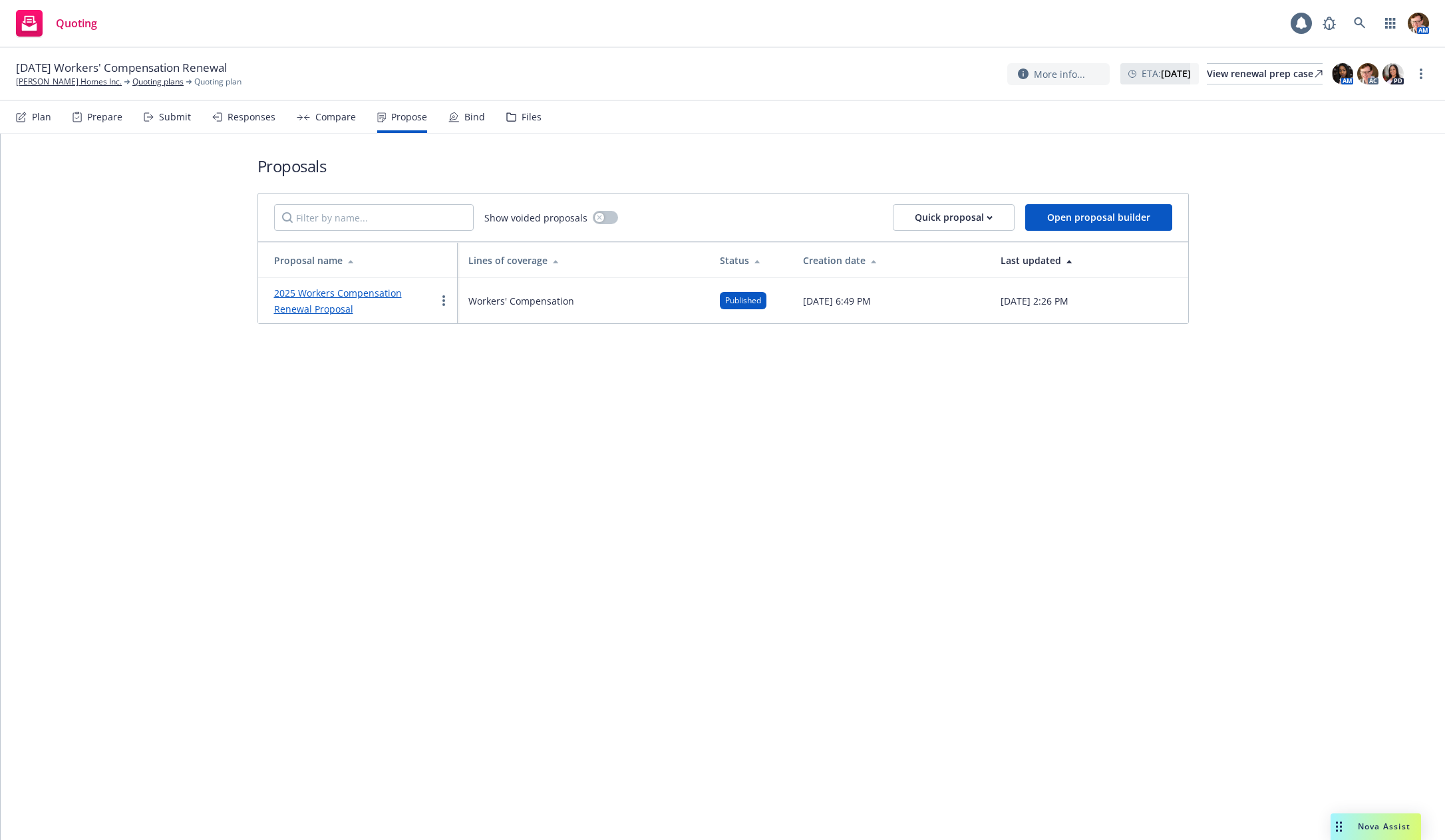
click at [342, 295] on link "2025 Workers Compensation Renewal Proposal" at bounding box center [338, 301] width 127 height 28
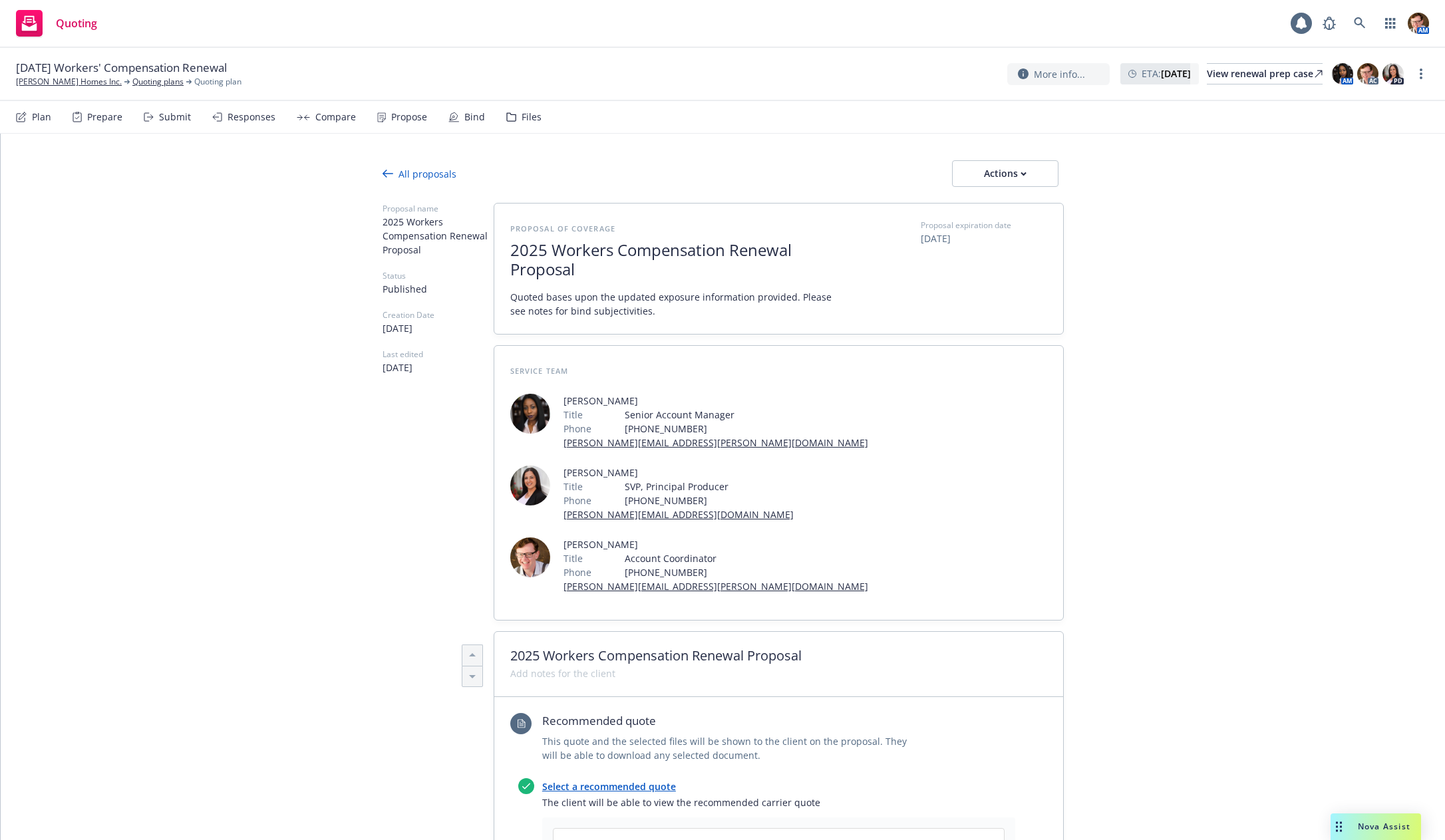
click at [315, 113] on div "Compare" at bounding box center [335, 117] width 41 height 11
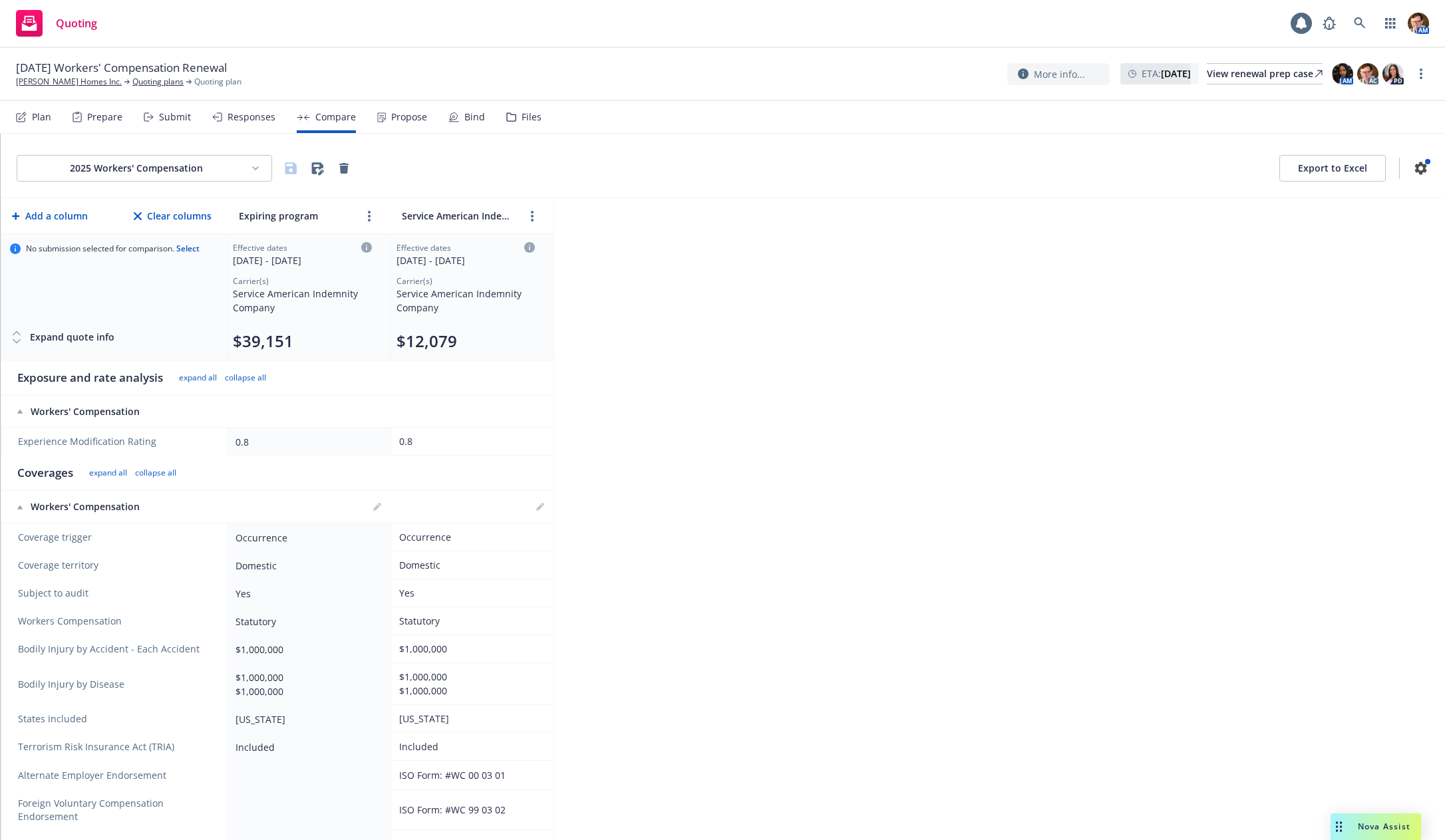
click at [260, 120] on div "Responses" at bounding box center [251, 117] width 48 height 11
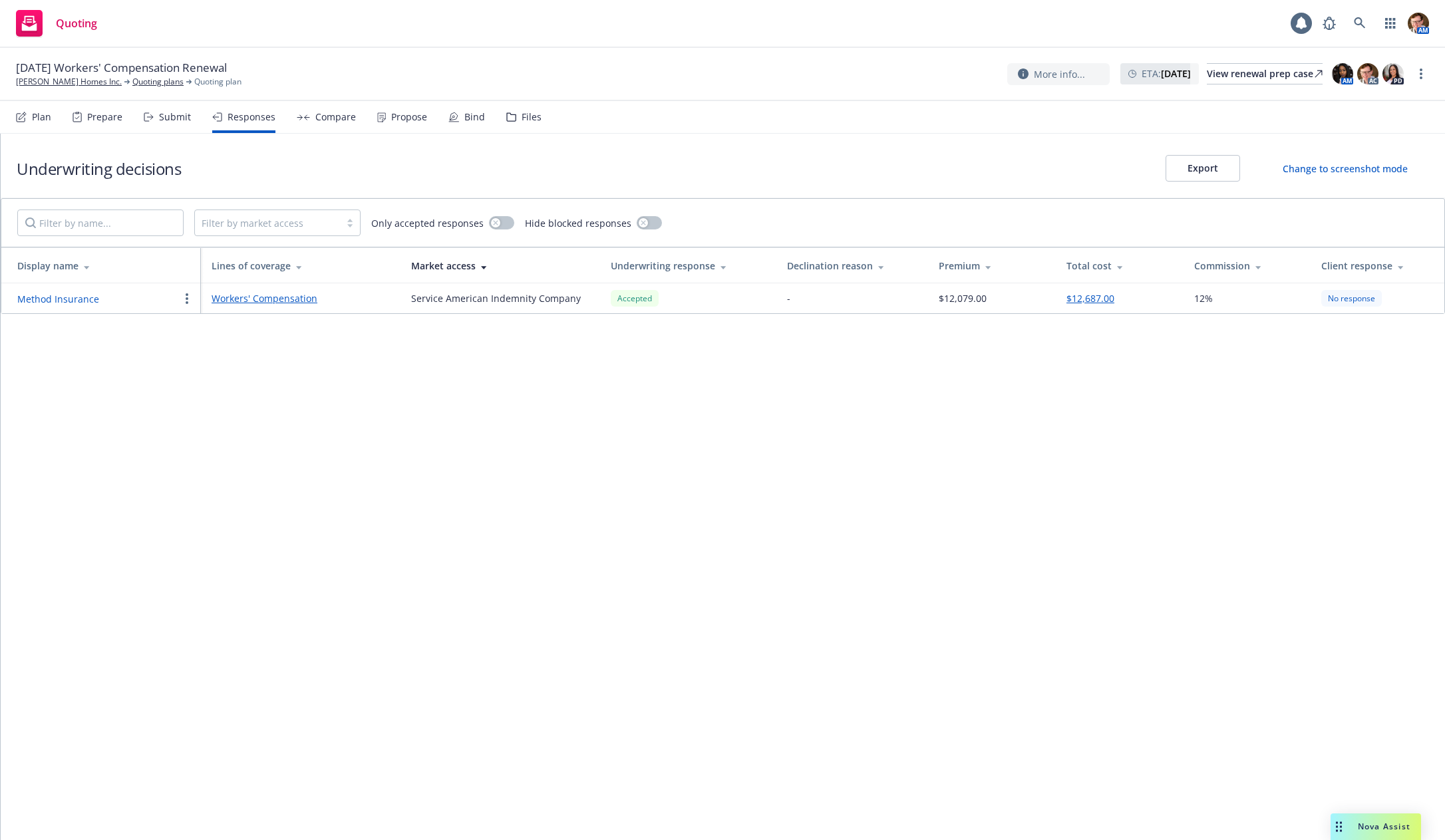
click at [331, 120] on div "Compare" at bounding box center [335, 117] width 41 height 11
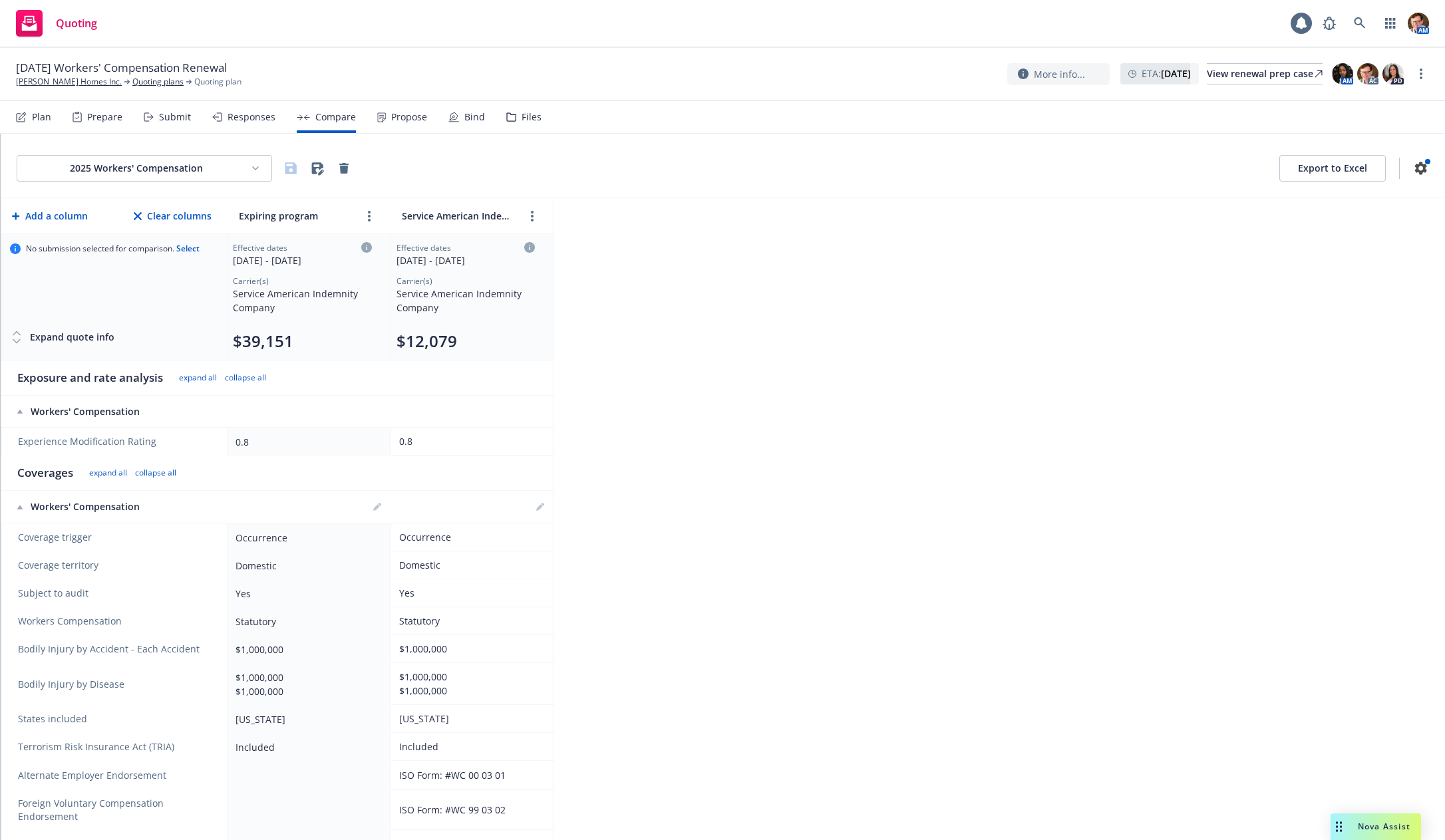
click at [377, 118] on icon at bounding box center [381, 117] width 9 height 10
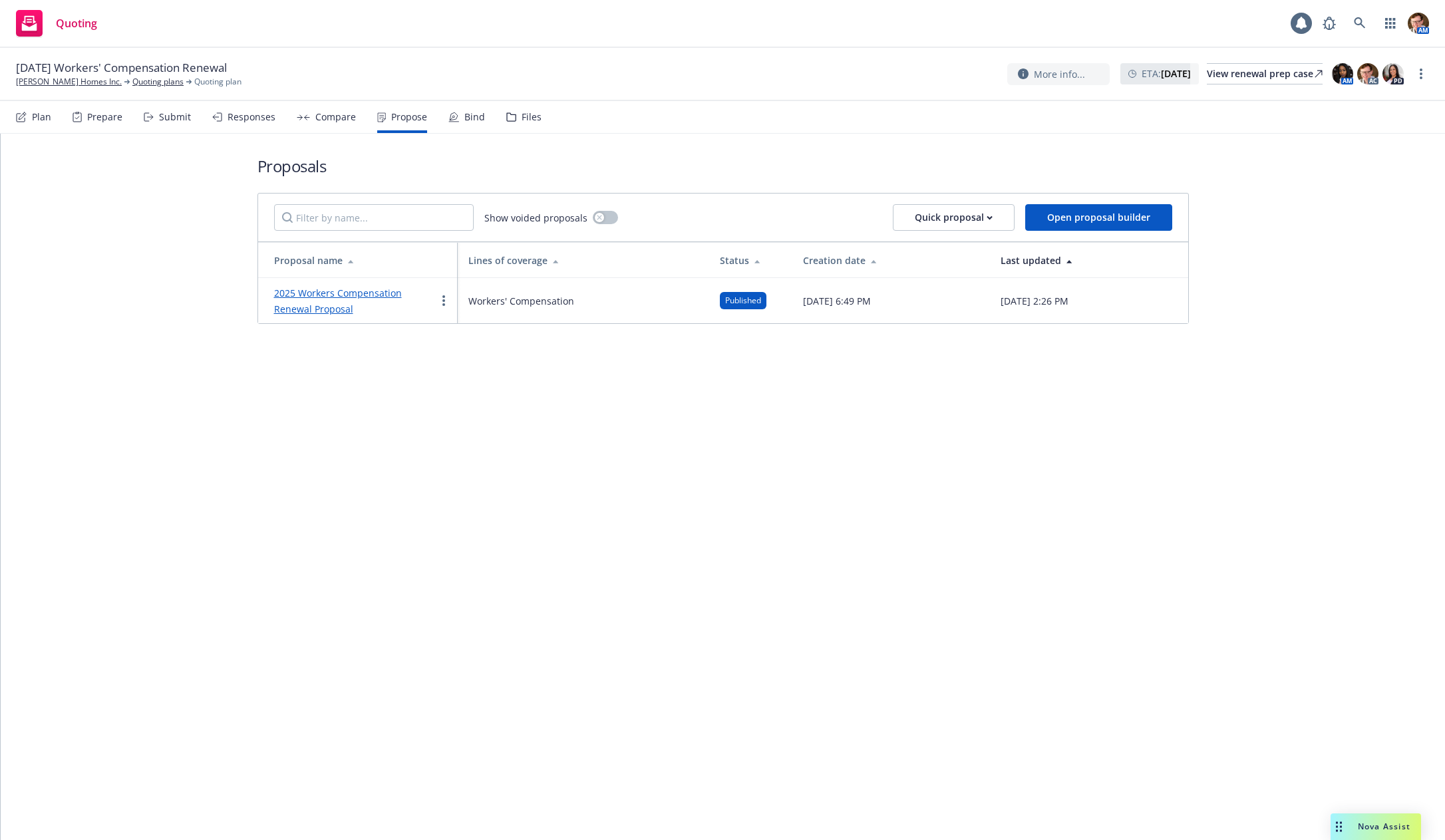
click at [343, 294] on link "2025 Workers Compensation Renewal Proposal" at bounding box center [338, 301] width 127 height 28
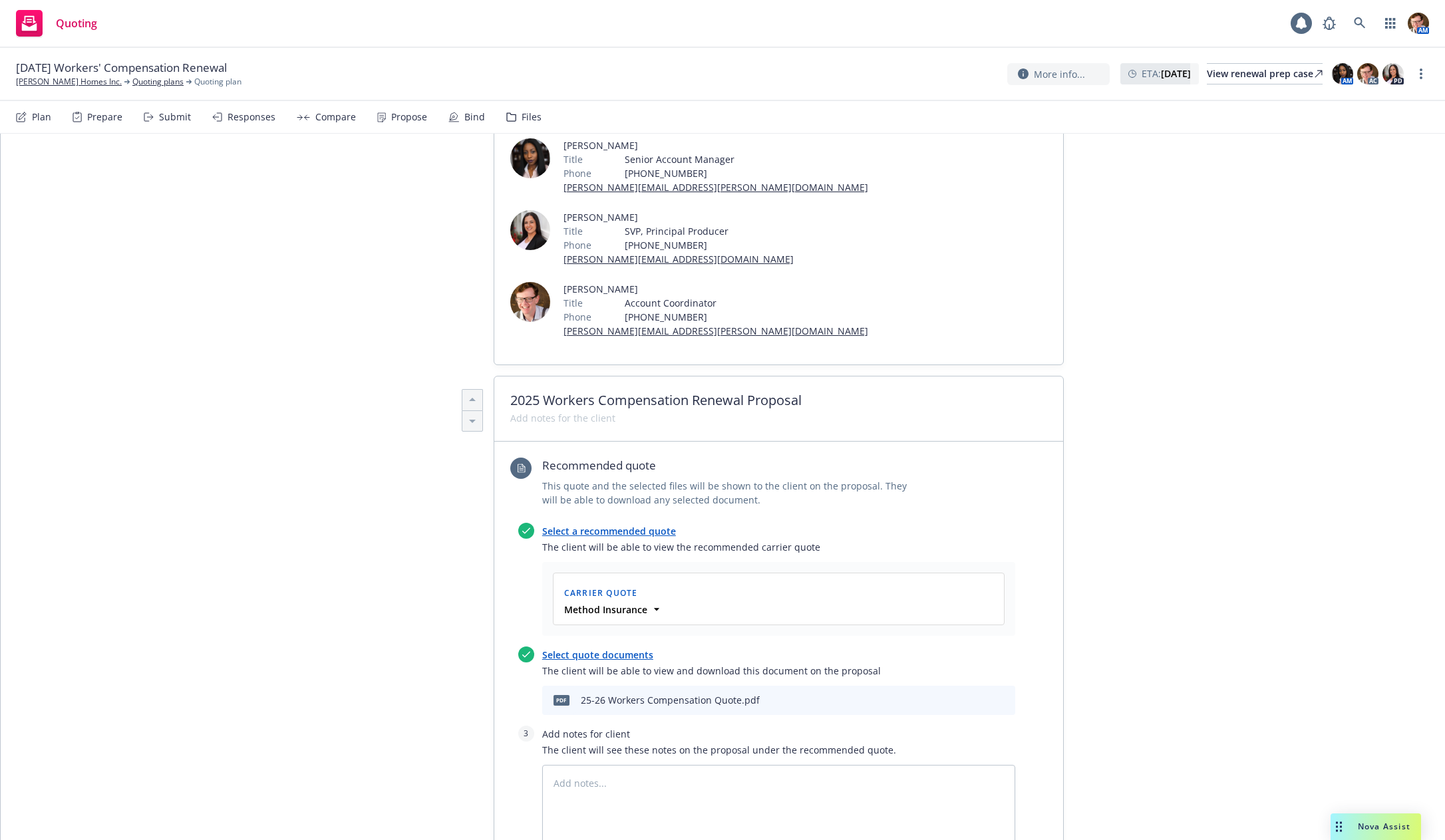
scroll to position [432, 0]
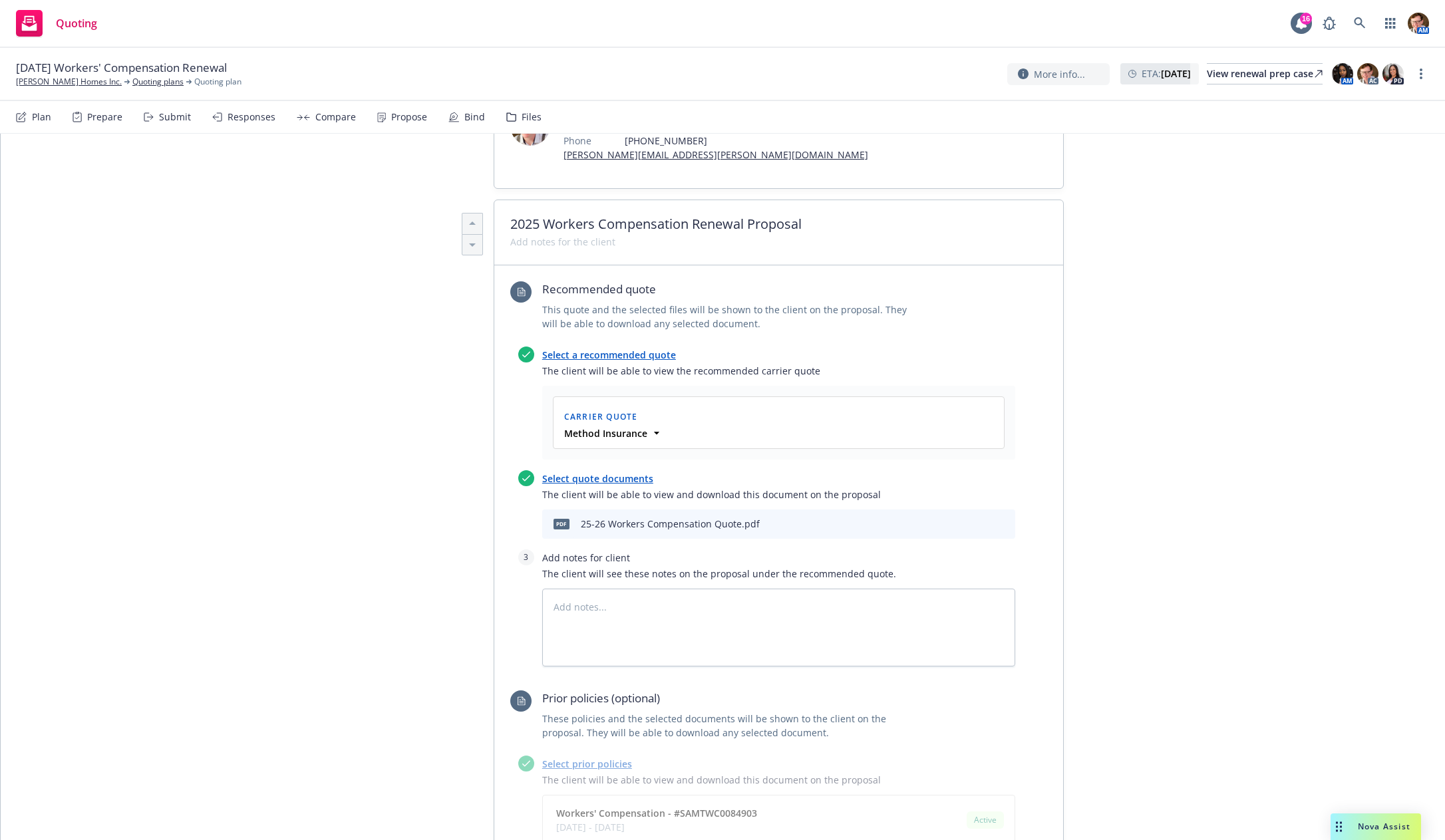
click at [954, 518] on icon "download file" at bounding box center [959, 523] width 11 height 11
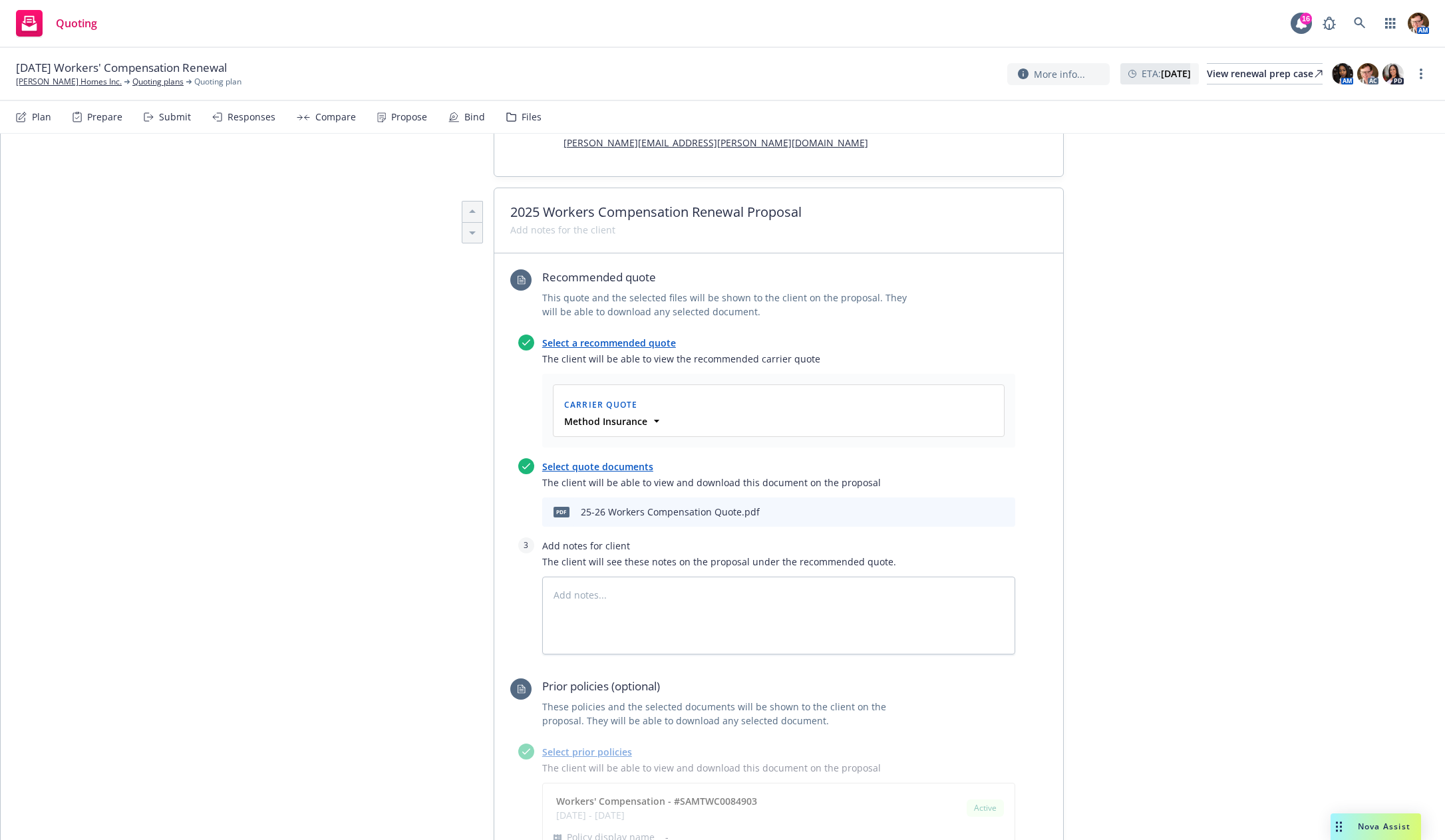
scroll to position [553, 0]
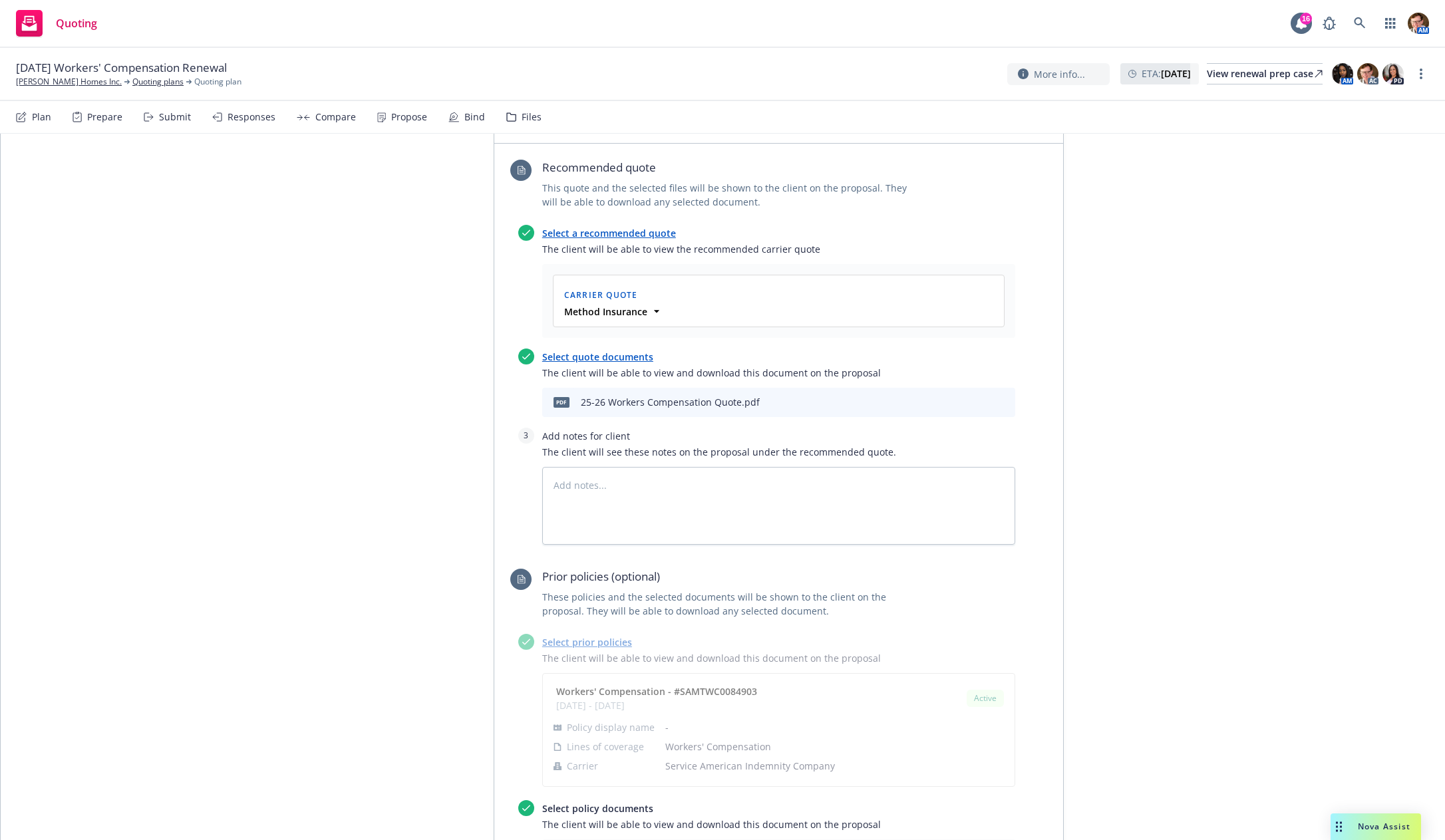
click at [975, 397] on icon "preview file" at bounding box center [981, 402] width 12 height 9
click at [1242, 63] on link "View renewal prep case" at bounding box center [1264, 73] width 116 height 21
type textarea "x"
click at [321, 125] on div "Compare" at bounding box center [326, 117] width 59 height 32
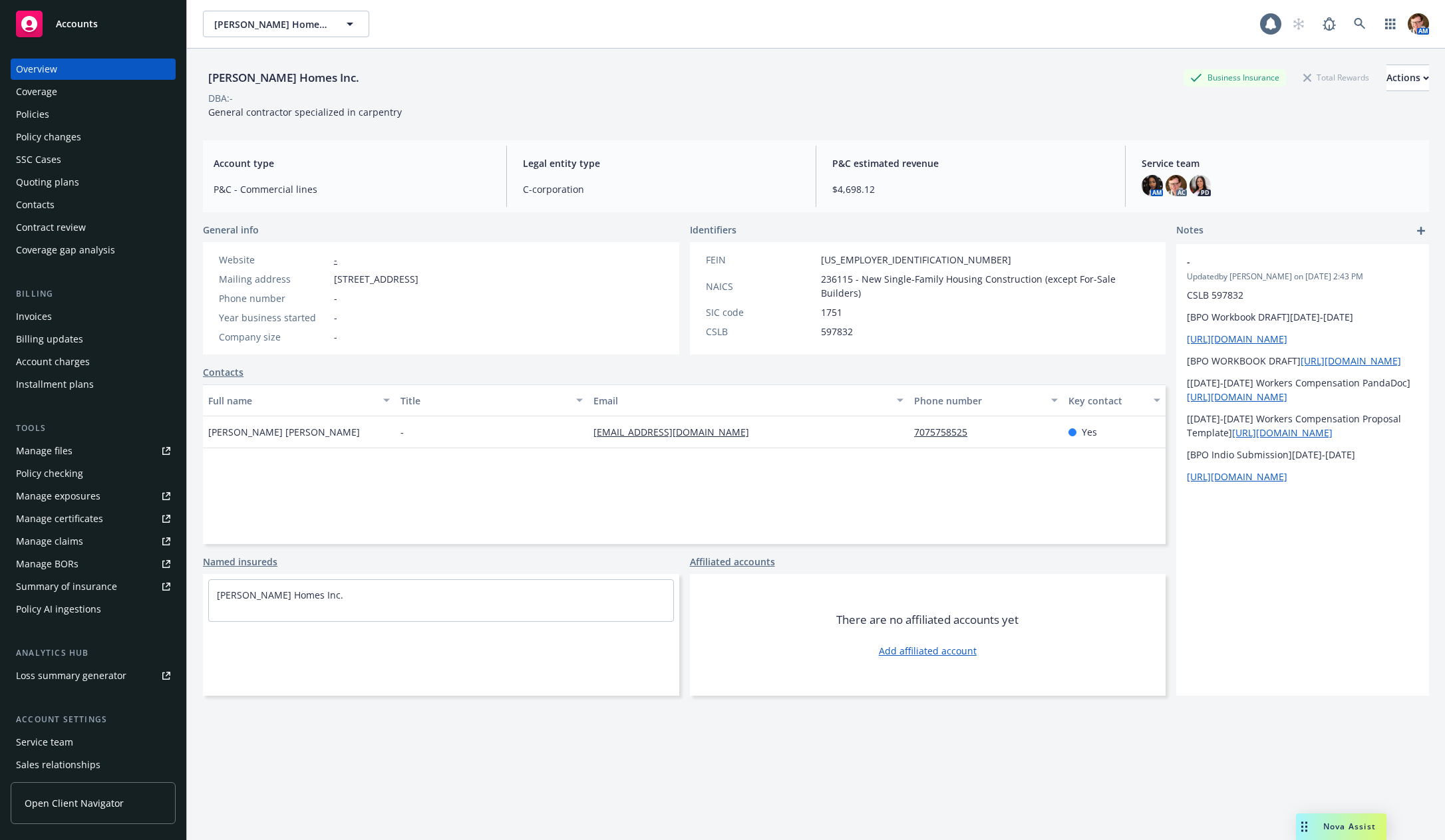
click at [62, 120] on div "Policies" at bounding box center [94, 114] width 155 height 21
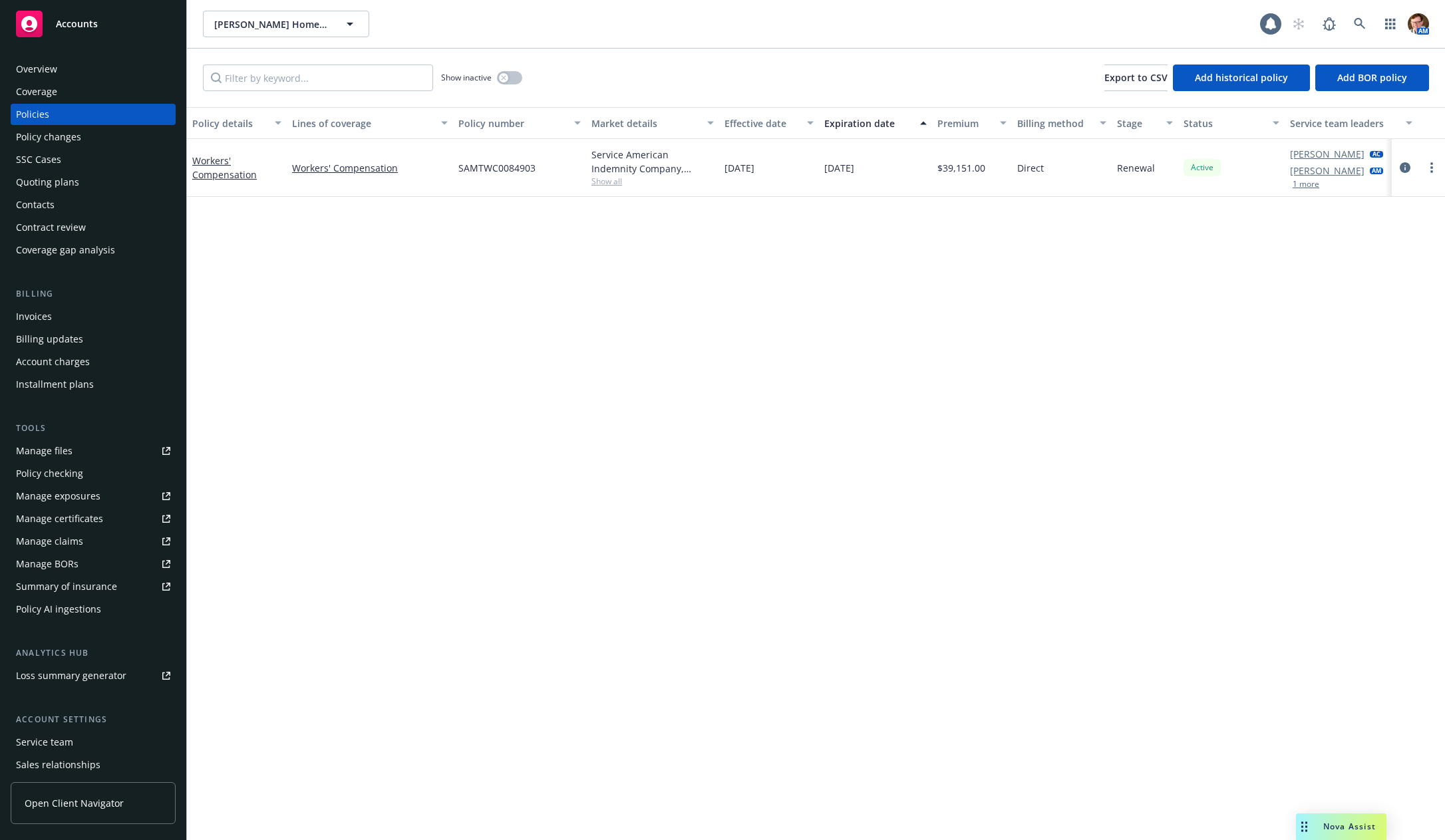
click at [1363, 183] on div "[PERSON_NAME] AC [PERSON_NAME] AM 1 more" at bounding box center [1351, 167] width 133 height 58
click at [1411, 169] on link "circleInformation" at bounding box center [1405, 168] width 16 height 16
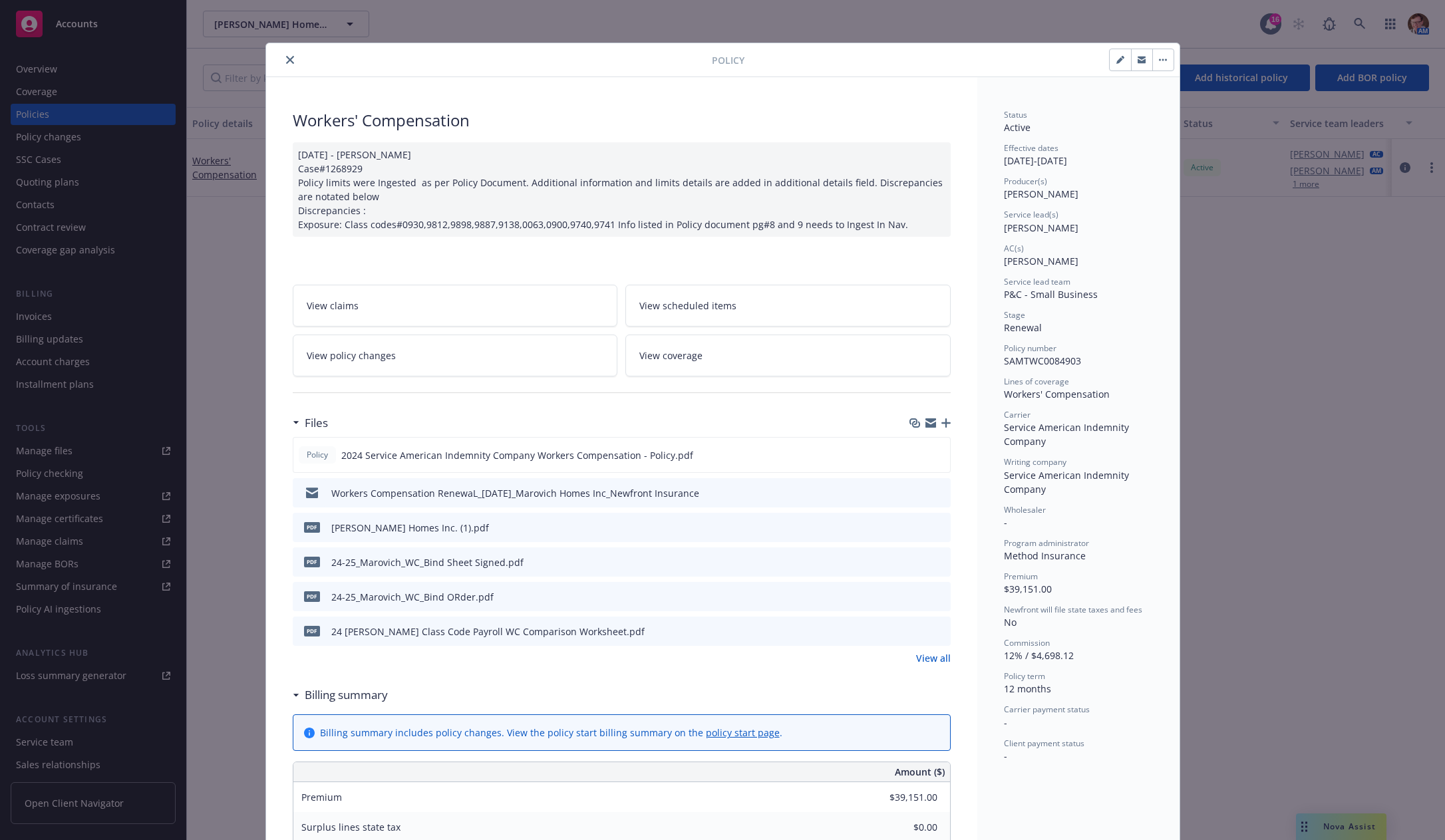
click at [920, 660] on link "View all" at bounding box center [933, 658] width 35 height 14
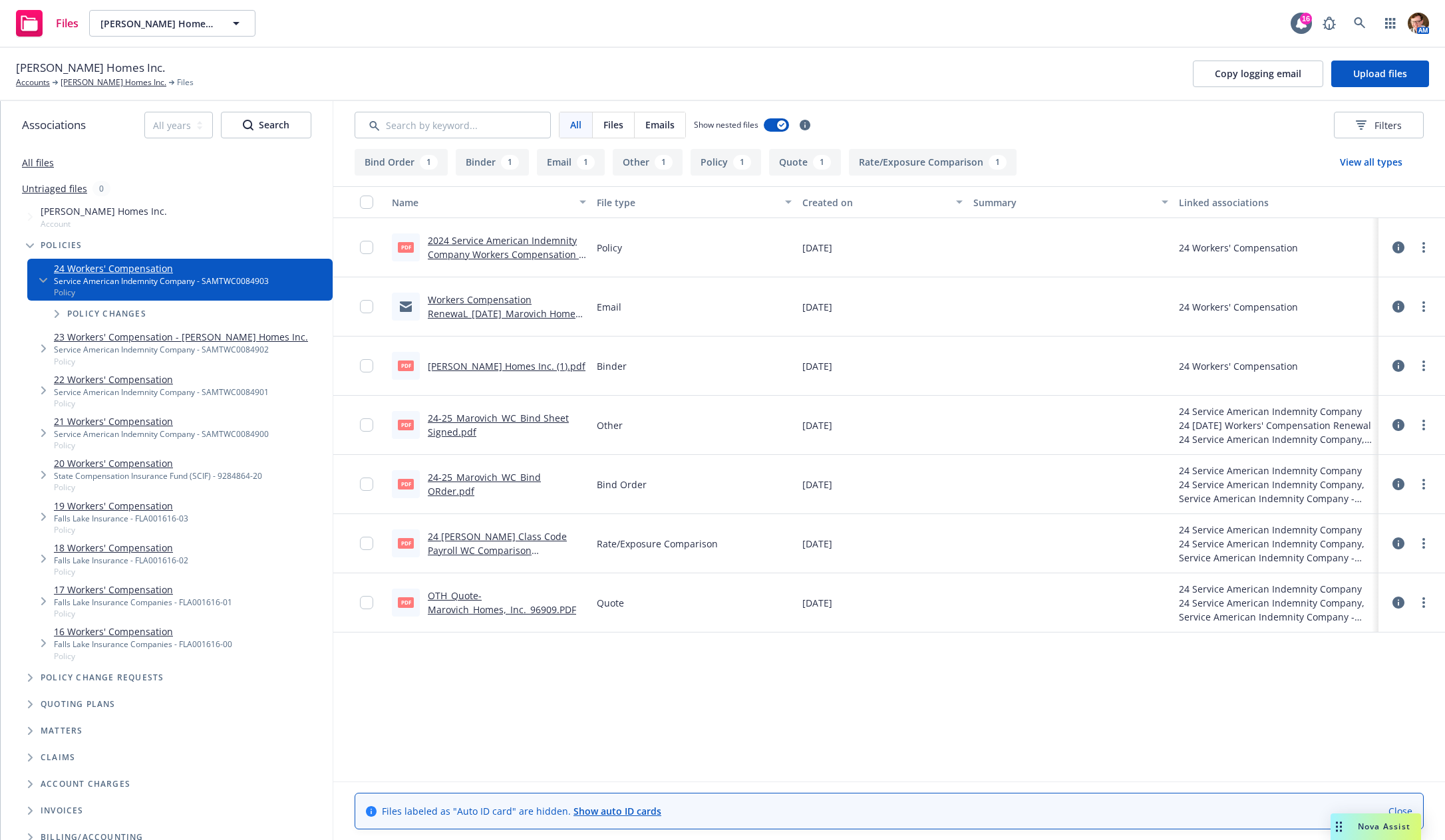
click at [452, 605] on link "OTH_Quote-Marovich_Homes,_Inc._96909.PDF" at bounding box center [502, 602] width 148 height 26
click at [450, 610] on link "OTH_Quote-Marovich_Homes,_Inc._96909.PDF" at bounding box center [502, 602] width 148 height 26
click at [1237, 75] on span "Copy logging email" at bounding box center [1258, 73] width 87 height 13
